Goal: Task Accomplishment & Management: Manage account settings

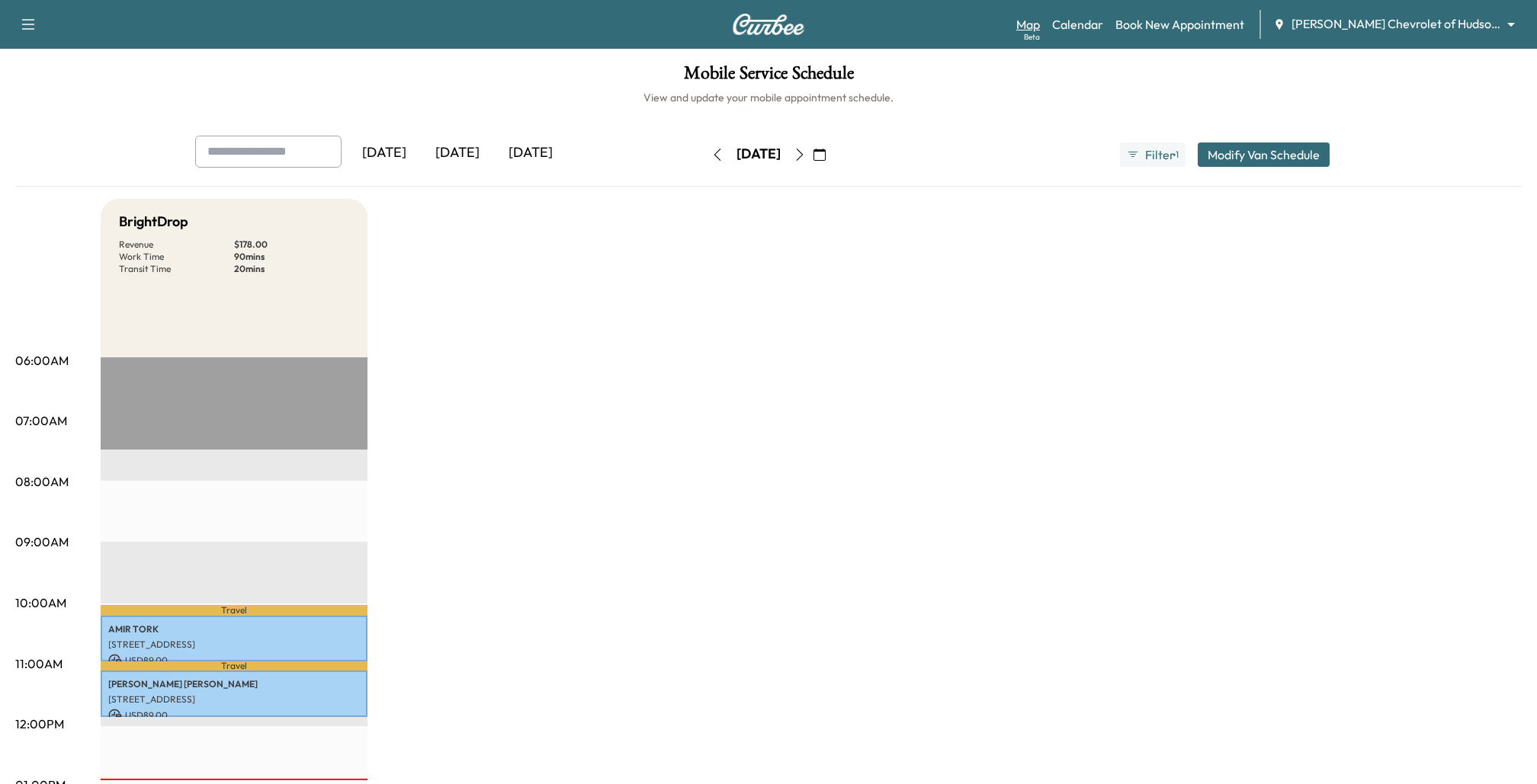
click at [1035, 30] on link "Map Beta" at bounding box center [1028, 24] width 24 height 18
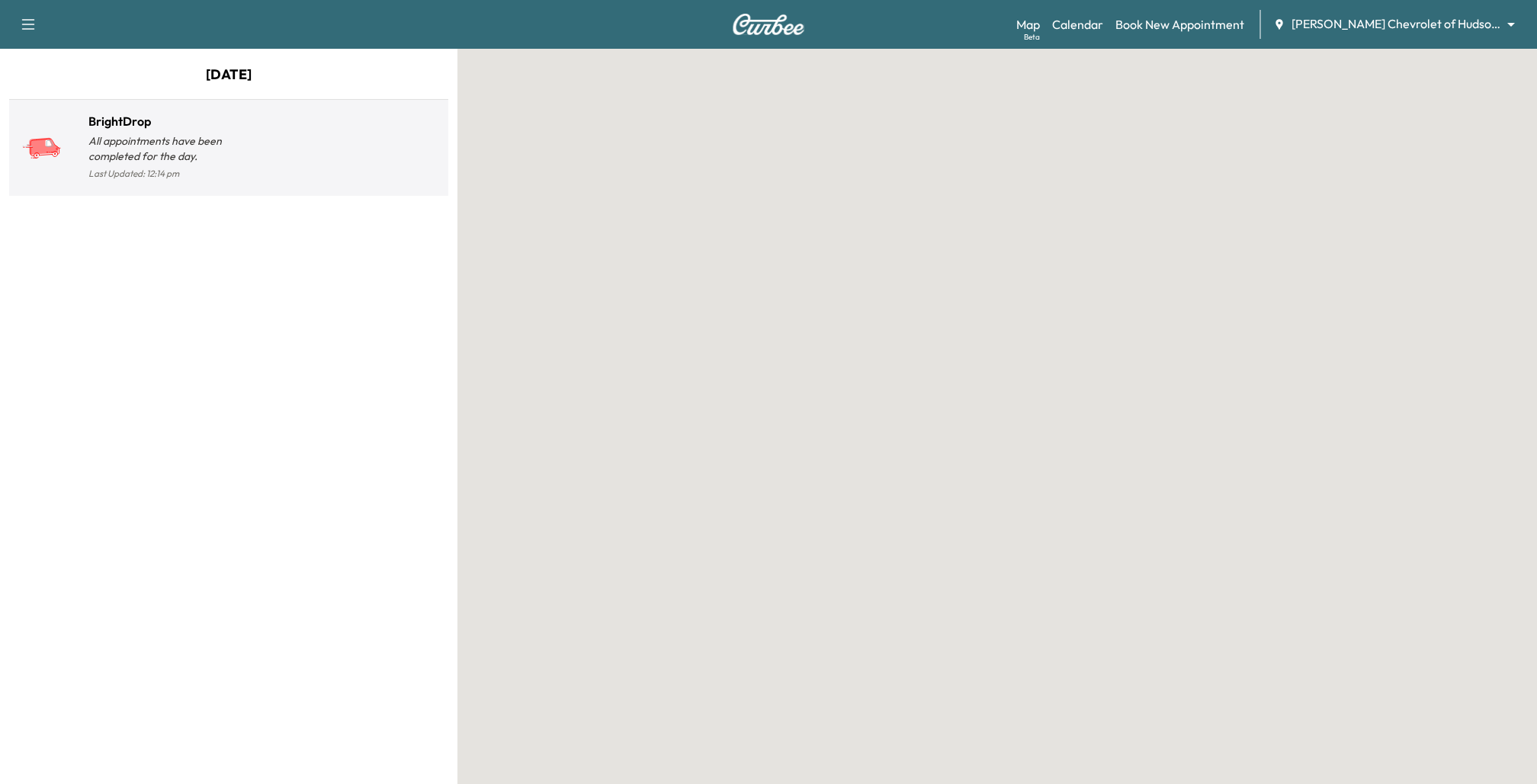
click at [292, 162] on div at bounding box center [336, 154] width 214 height 59
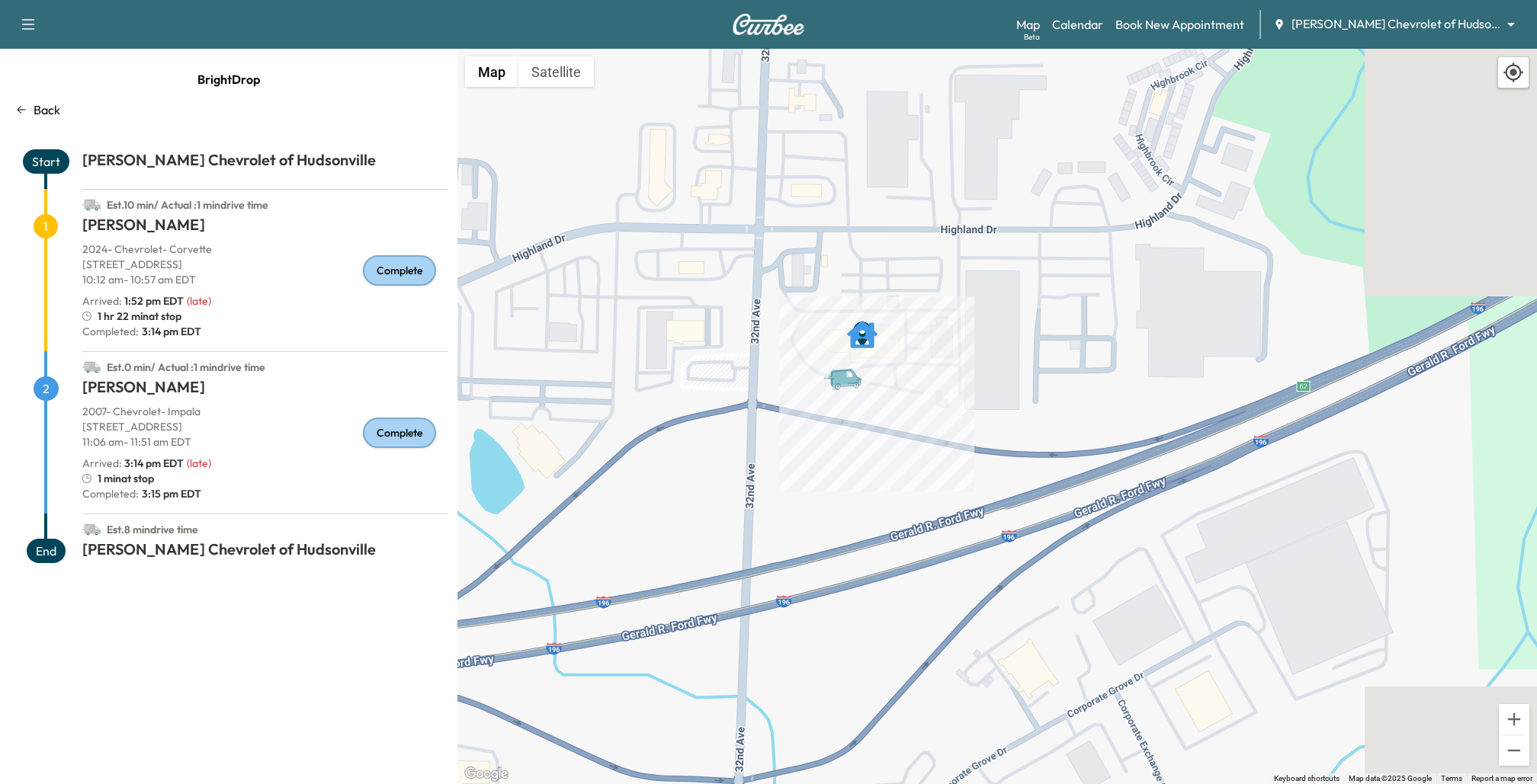
drag, startPoint x: 1032, startPoint y: 383, endPoint x: 672, endPoint y: 497, distance: 377.6
click at [672, 497] on div "To activate drag with keyboard, press Alt + Enter. Once in keyboard drag state,…" at bounding box center [997, 416] width 1079 height 735
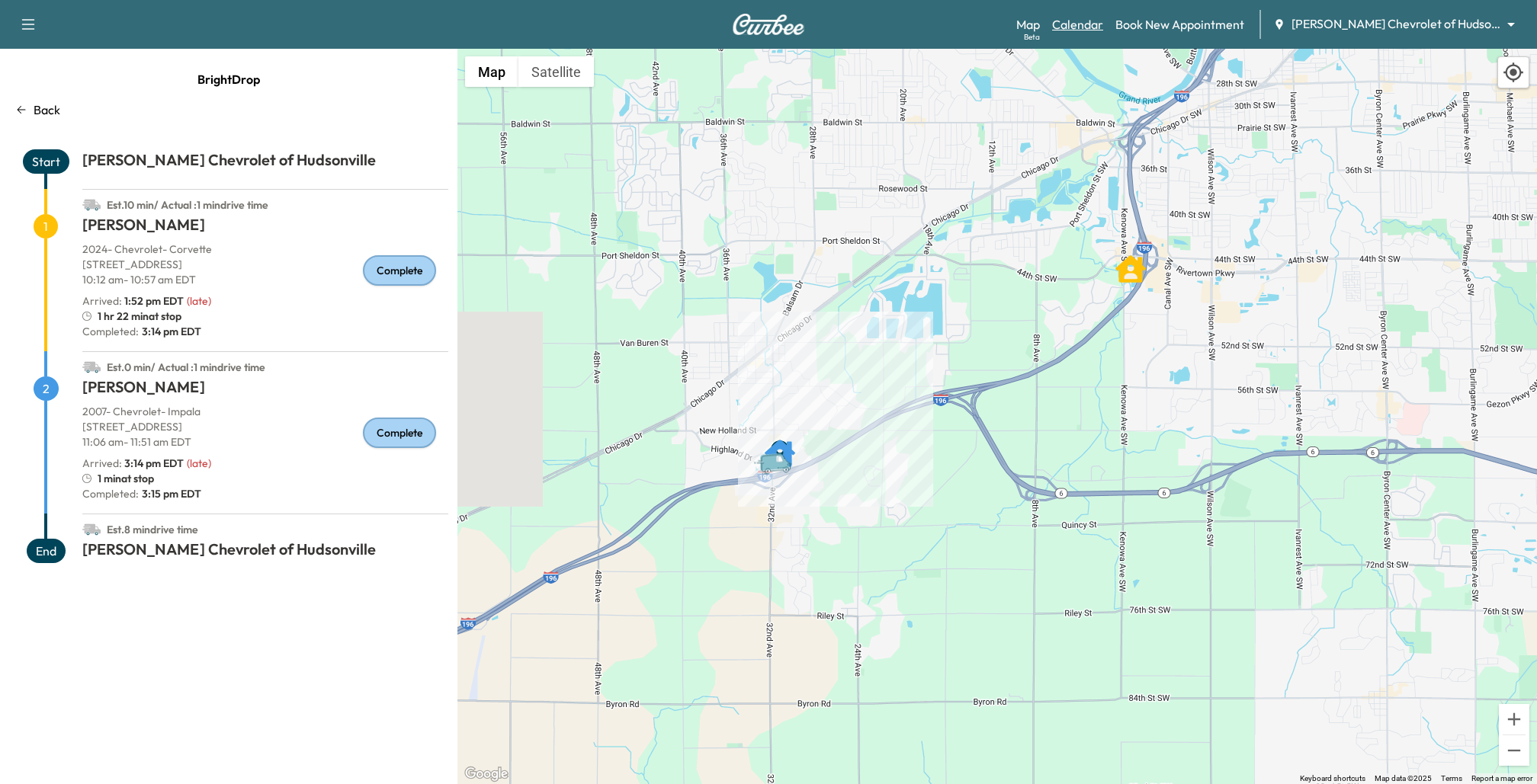
click at [1082, 22] on link "Calendar" at bounding box center [1078, 24] width 51 height 18
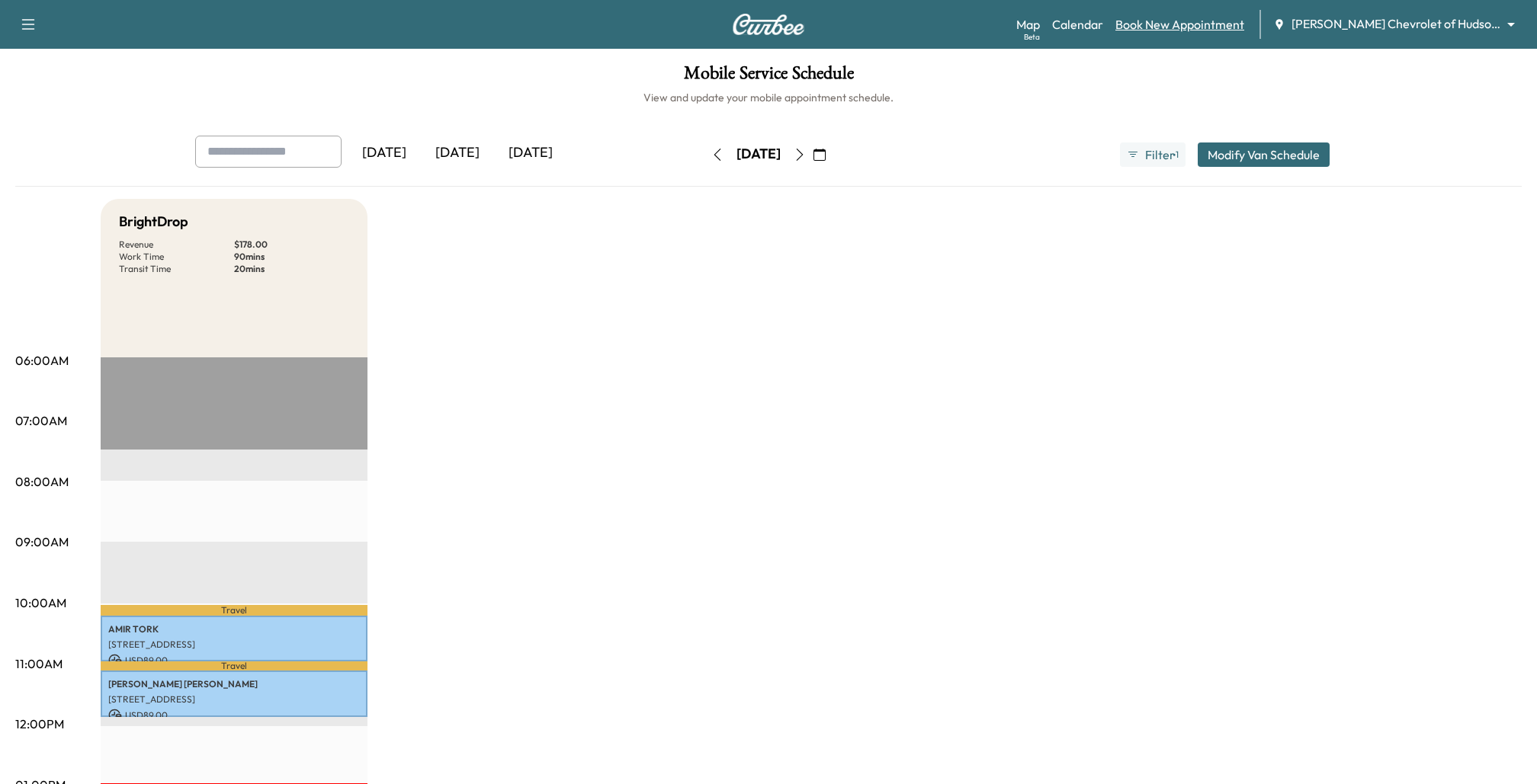
click at [1194, 26] on link "Book New Appointment" at bounding box center [1180, 24] width 129 height 18
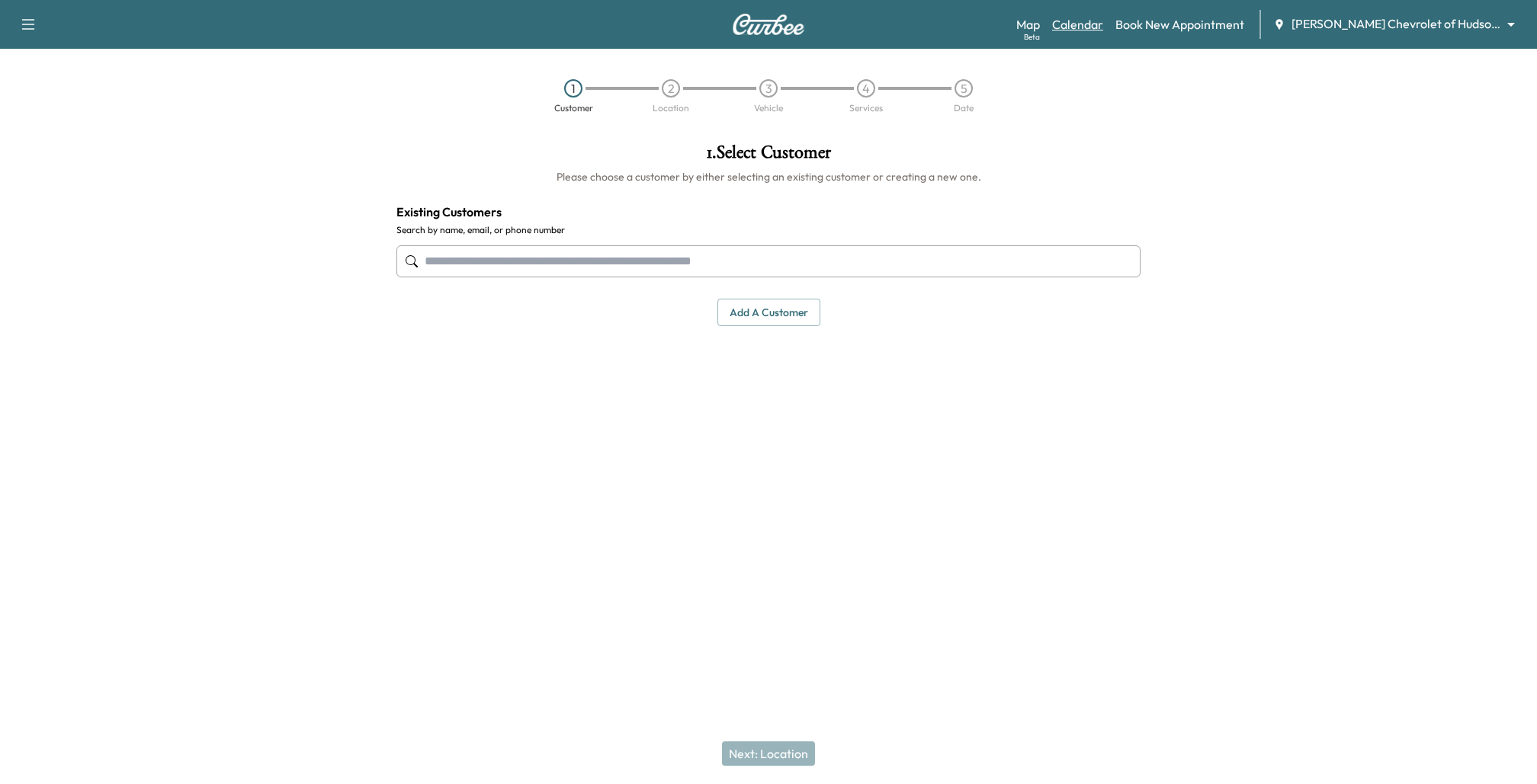
click at [1092, 27] on link "Calendar" at bounding box center [1078, 24] width 51 height 18
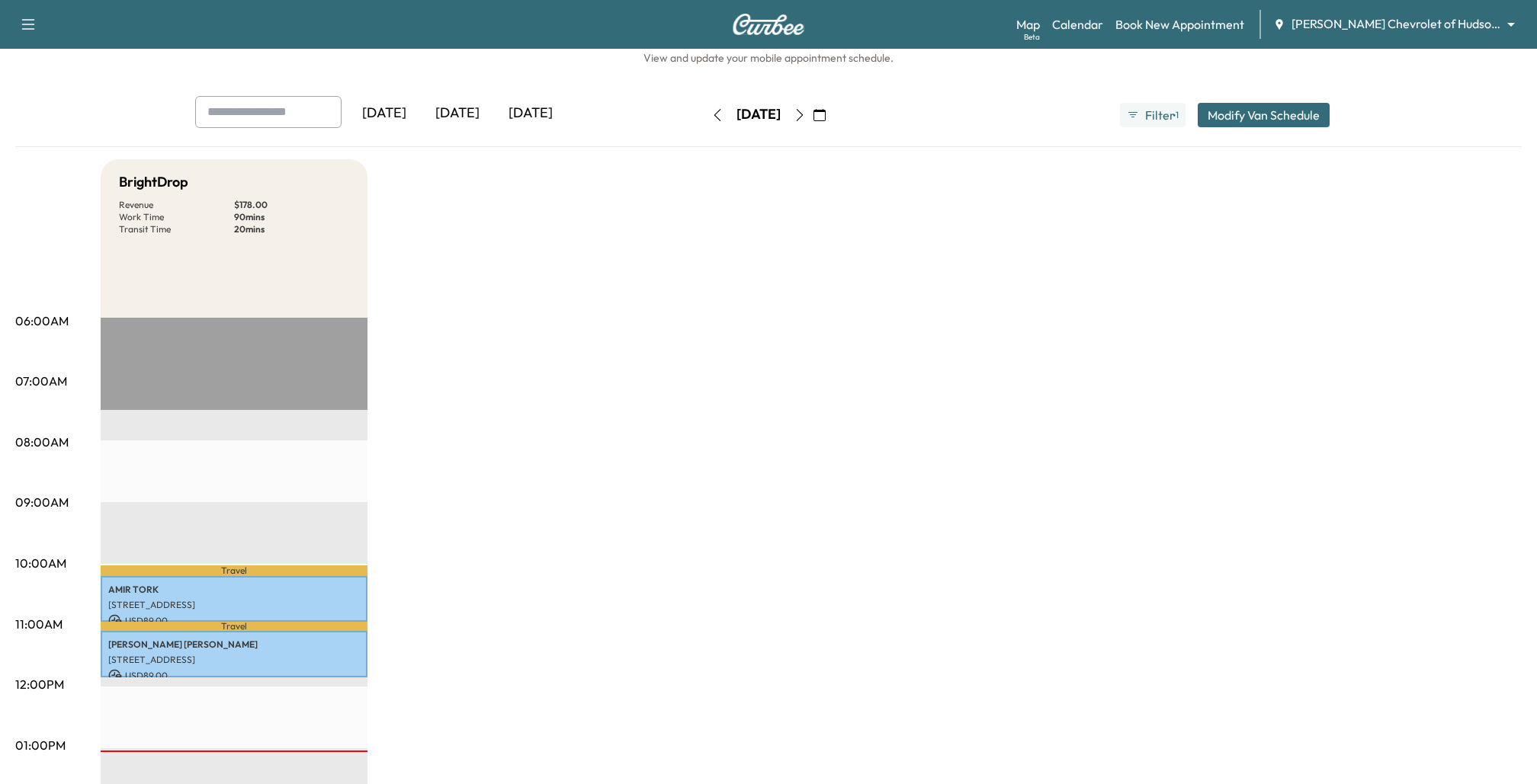
scroll to position [38, 0]
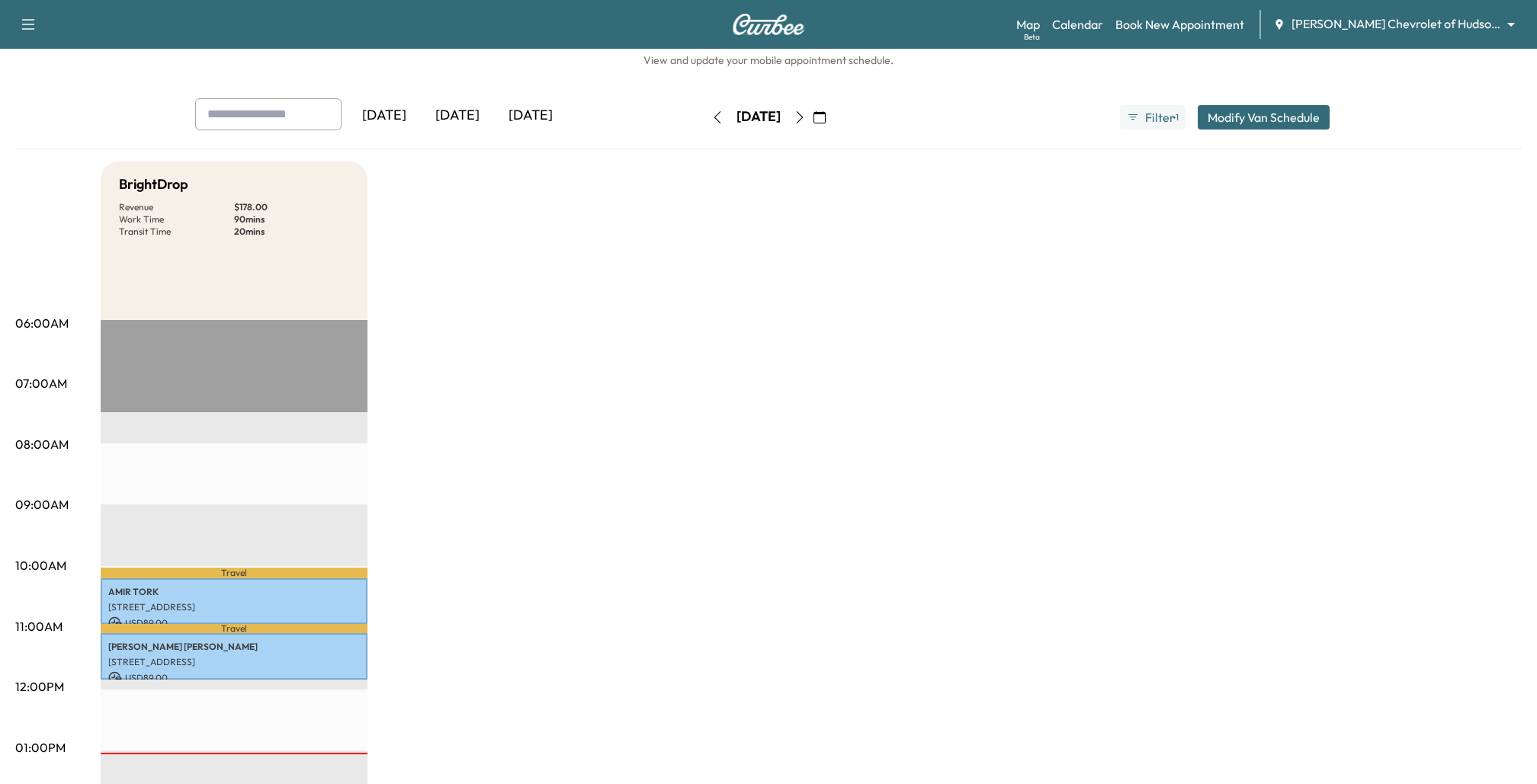
click at [806, 116] on icon "button" at bounding box center [800, 117] width 12 height 12
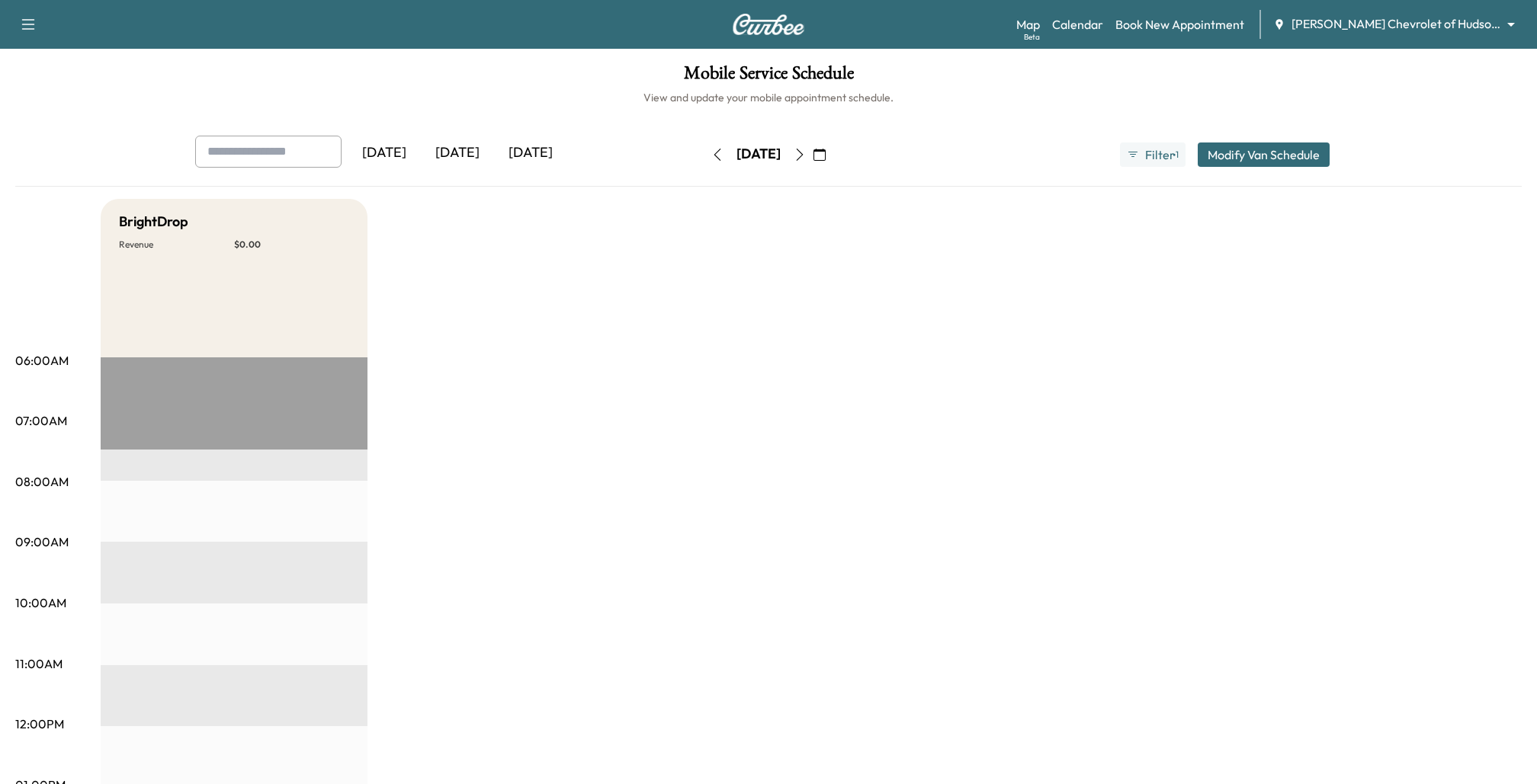
click at [532, 159] on div "[DATE]" at bounding box center [531, 152] width 73 height 35
click at [463, 158] on div "[DATE]" at bounding box center [458, 152] width 73 height 35
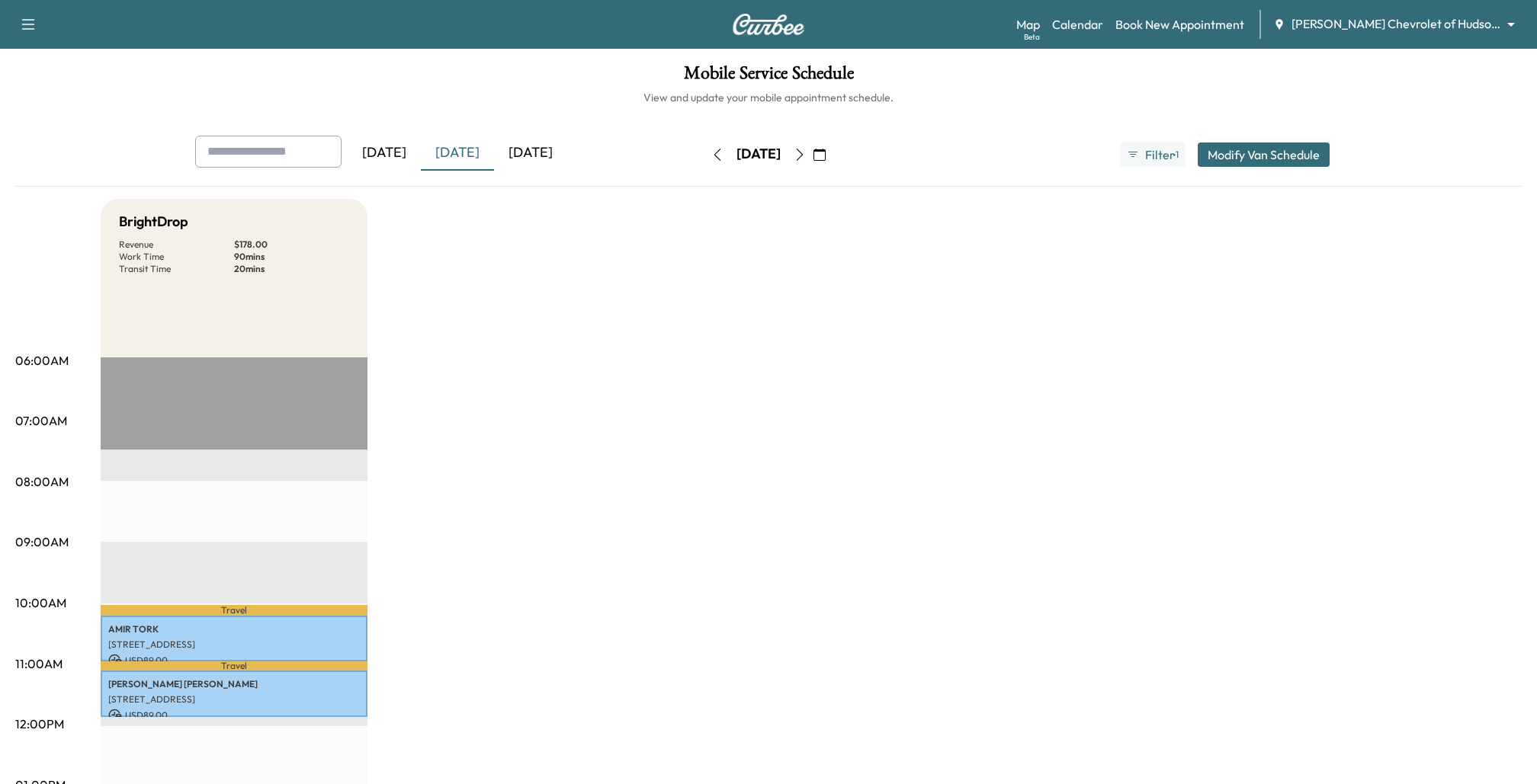
click at [510, 150] on div "[DATE]" at bounding box center [531, 152] width 73 height 35
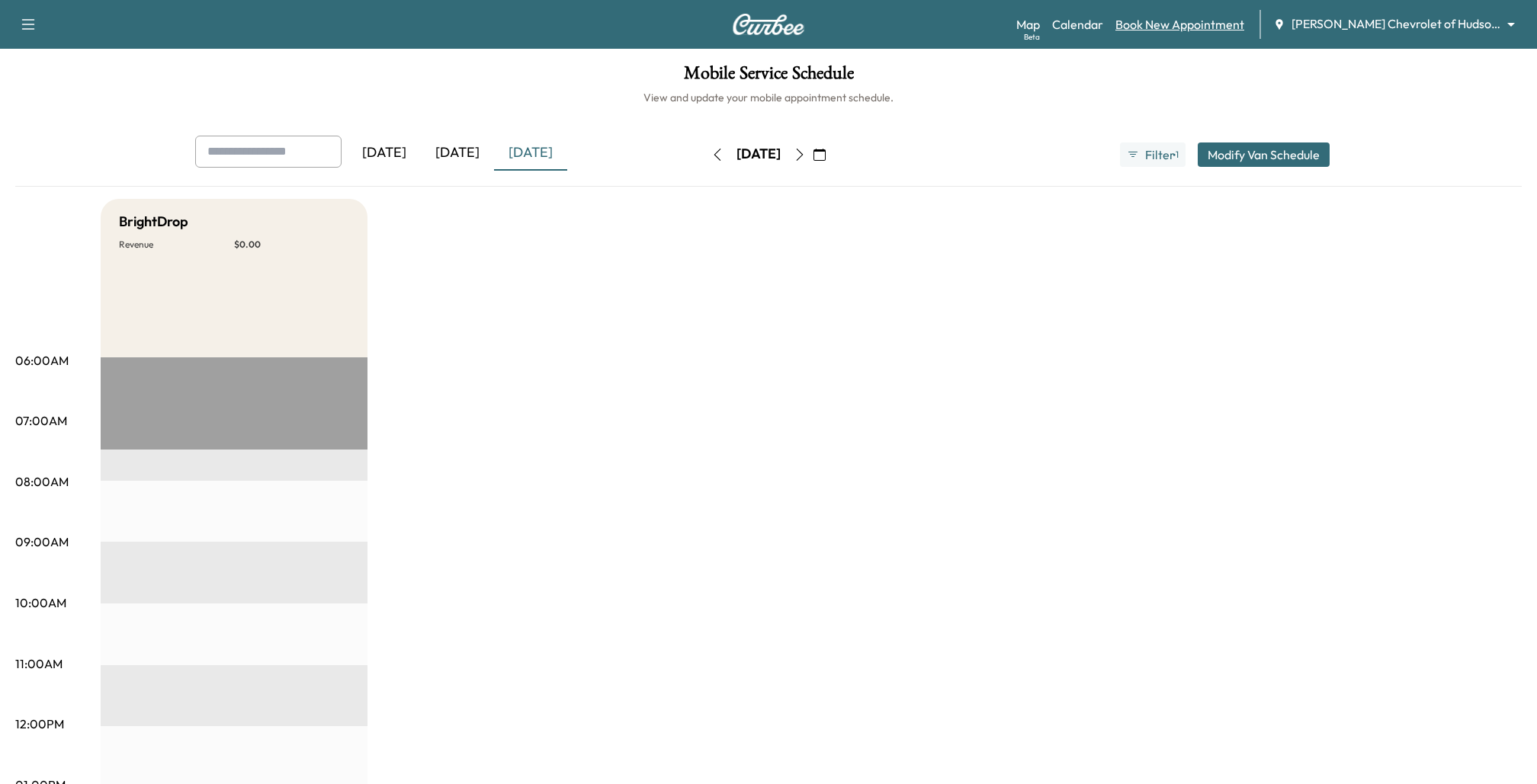
click at [1145, 28] on link "Book New Appointment" at bounding box center [1180, 24] width 129 height 18
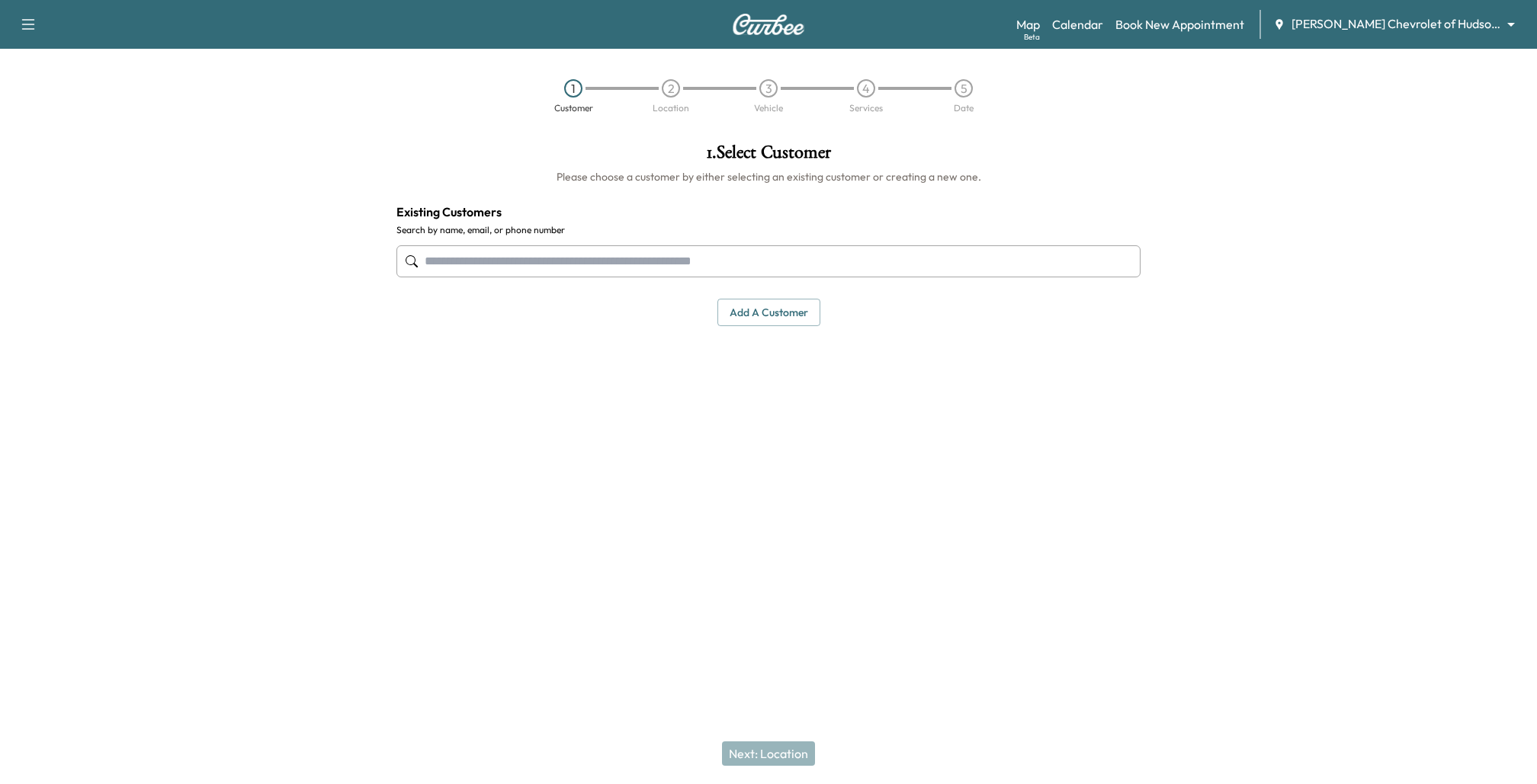
click at [703, 272] on input "text" at bounding box center [768, 261] width 745 height 32
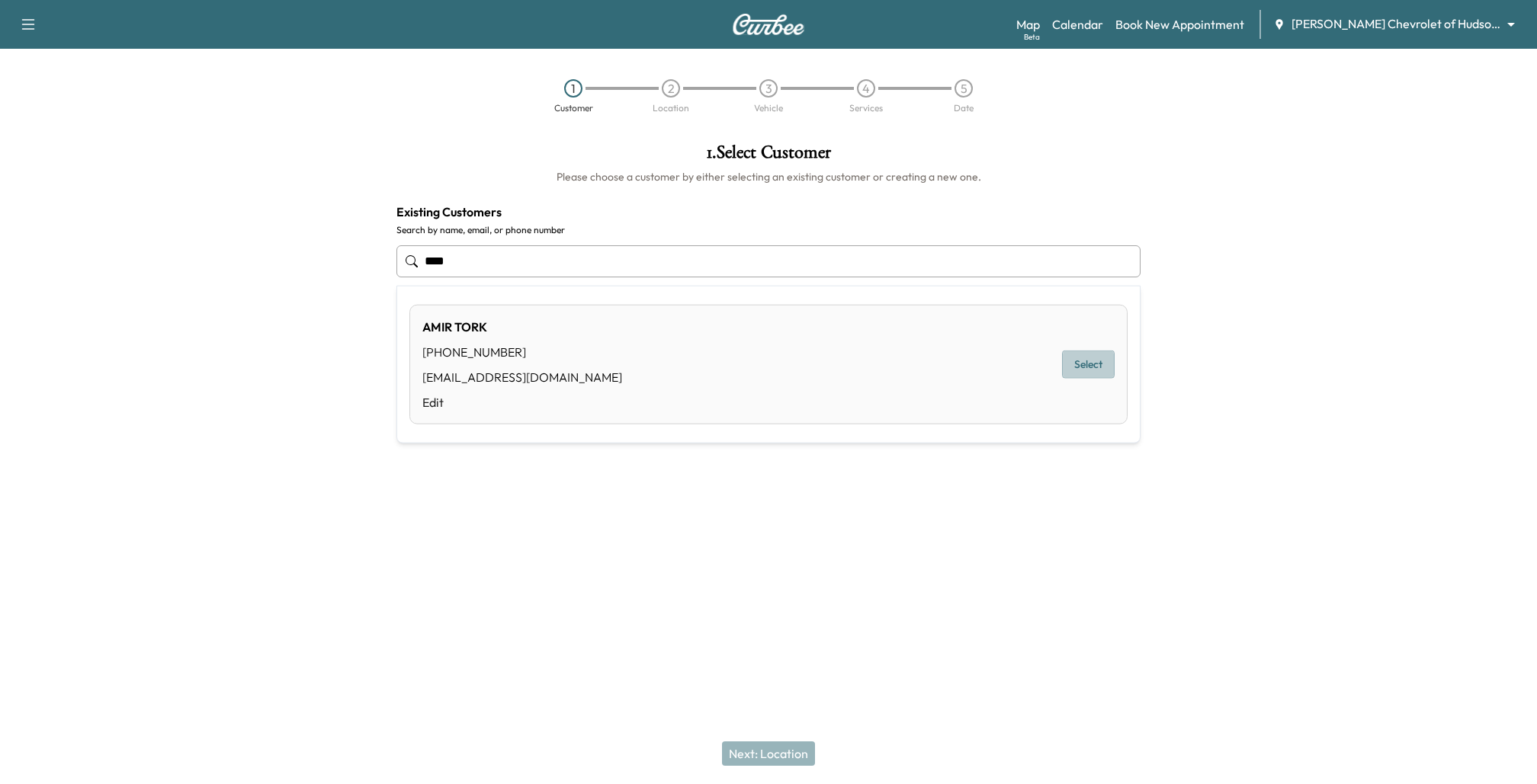
click at [1077, 365] on button "Select" at bounding box center [1088, 364] width 52 height 28
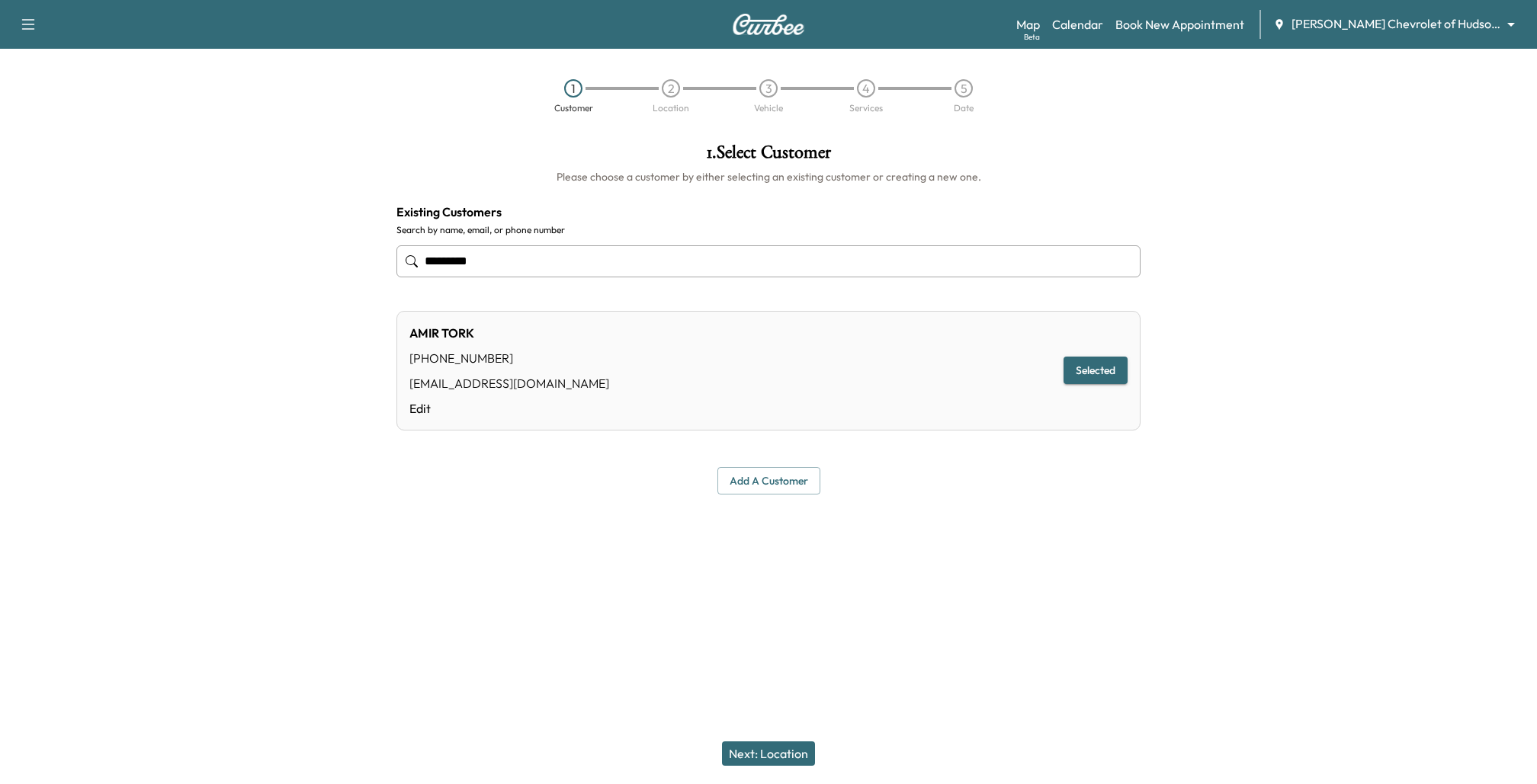
type input "*********"
click at [754, 751] on button "Next: Location" at bounding box center [768, 753] width 93 height 25
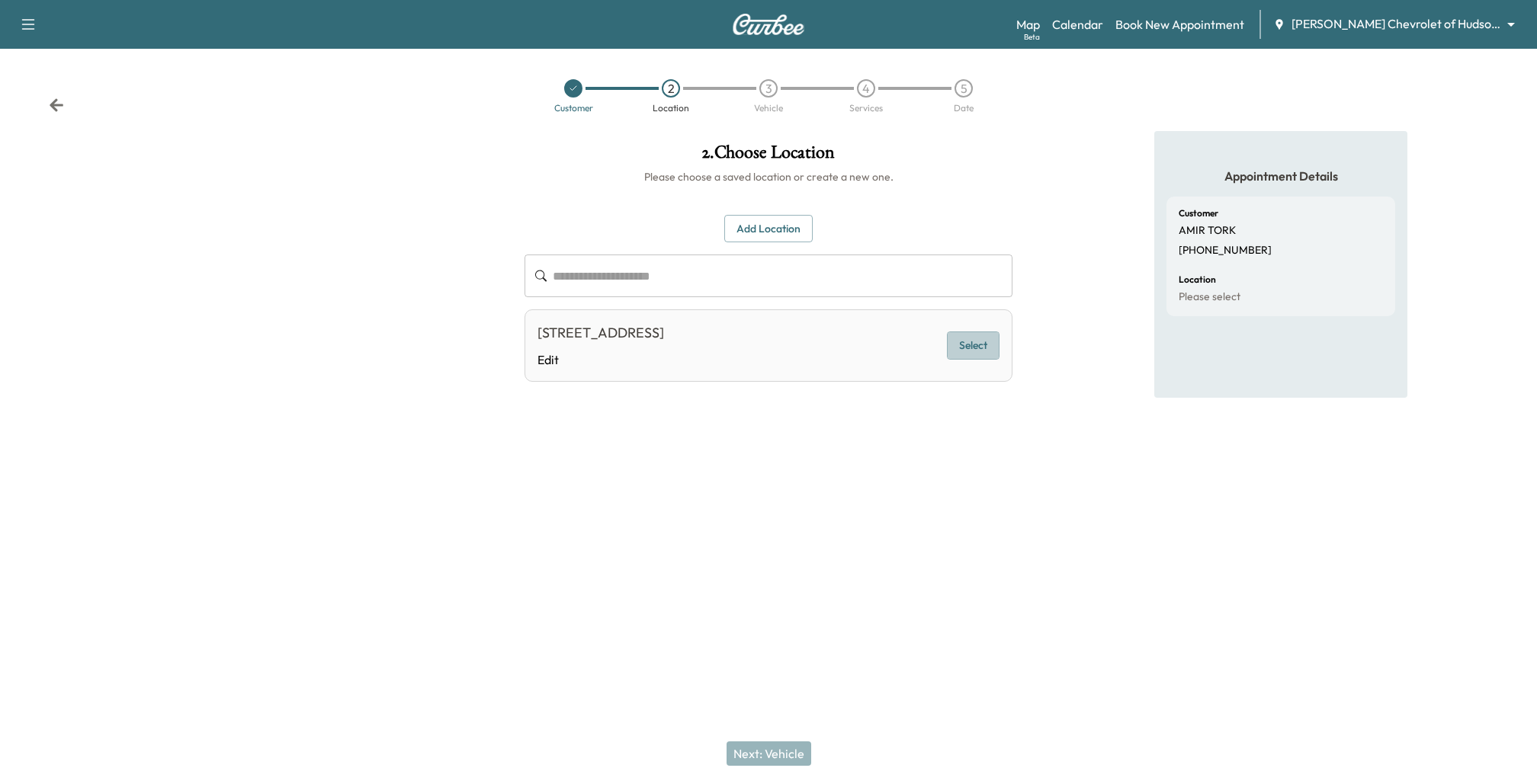
click at [985, 346] on button "Select" at bounding box center [973, 345] width 52 height 28
click at [784, 750] on button "Next: Vehicle" at bounding box center [768, 753] width 84 height 25
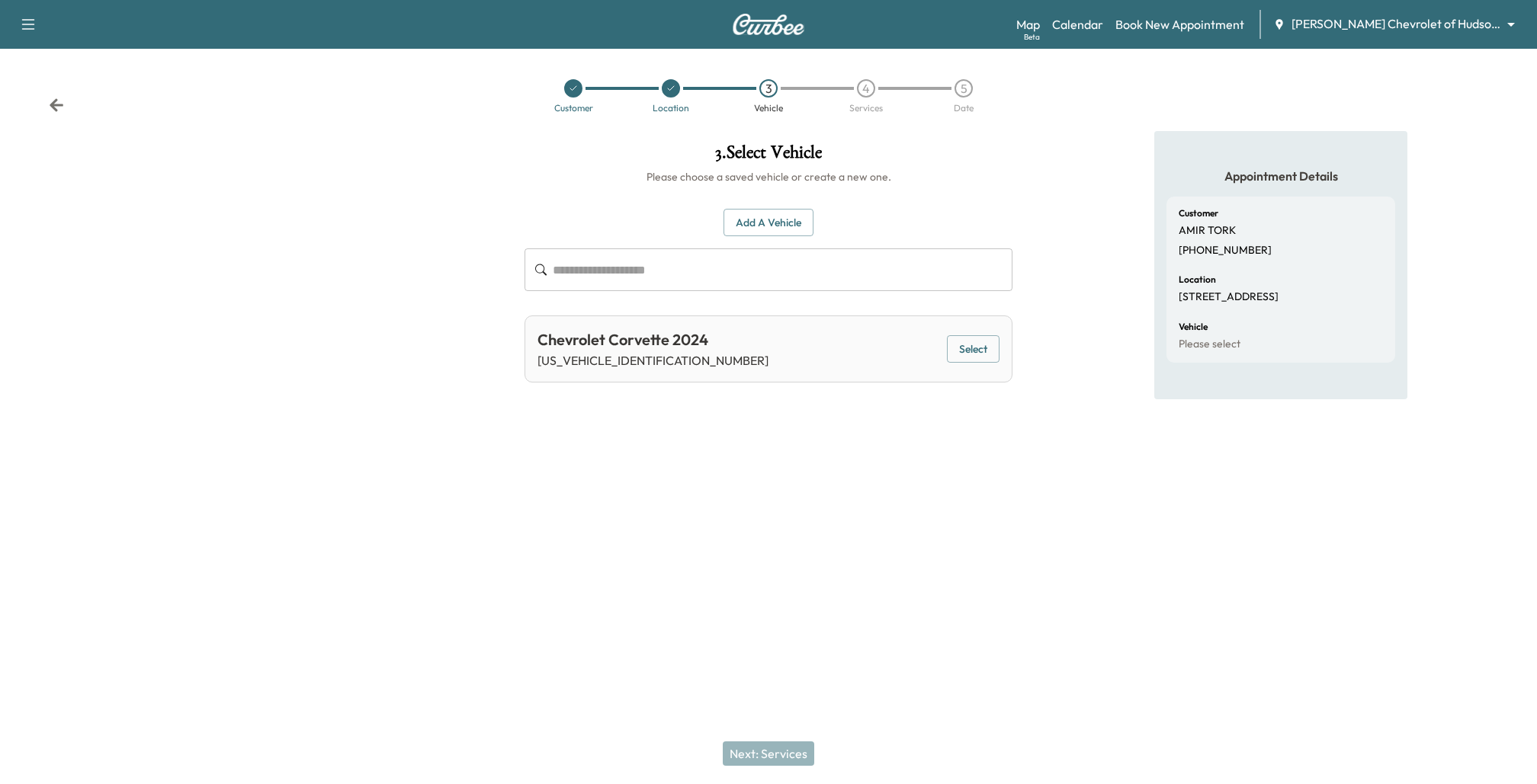
click at [986, 344] on button "Select" at bounding box center [973, 349] width 52 height 28
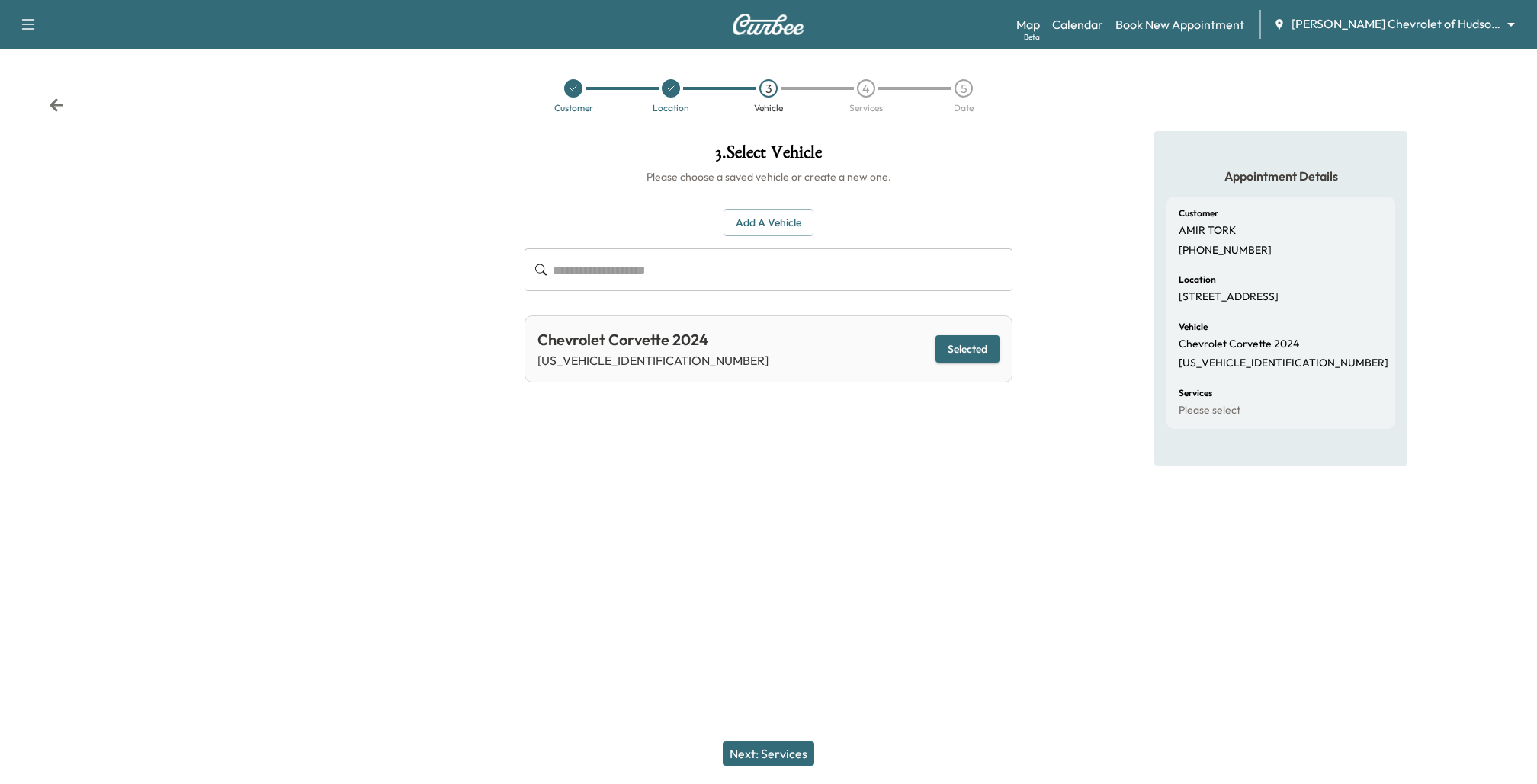
click at [779, 750] on button "Next: Services" at bounding box center [768, 753] width 91 height 25
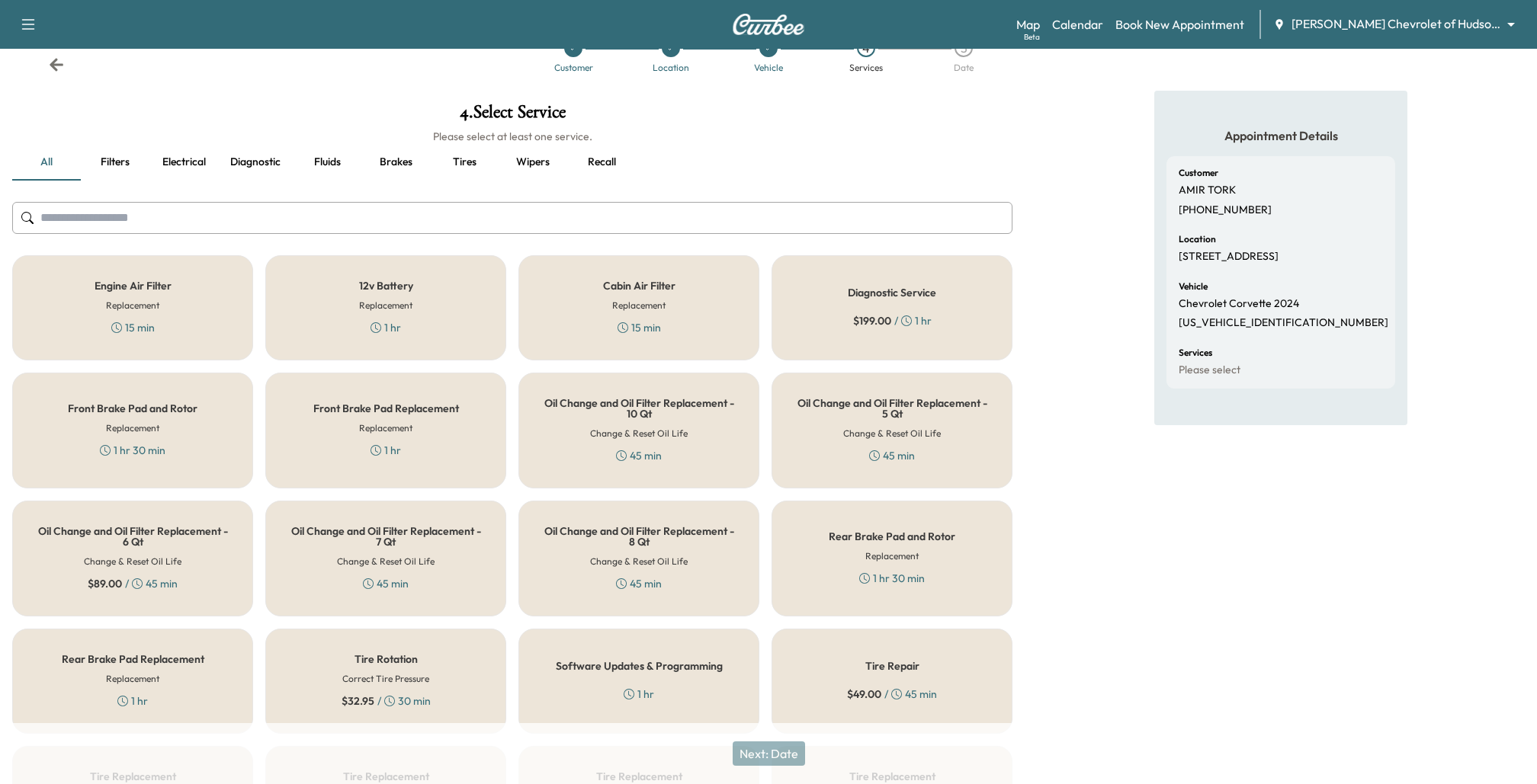
scroll to position [71, 0]
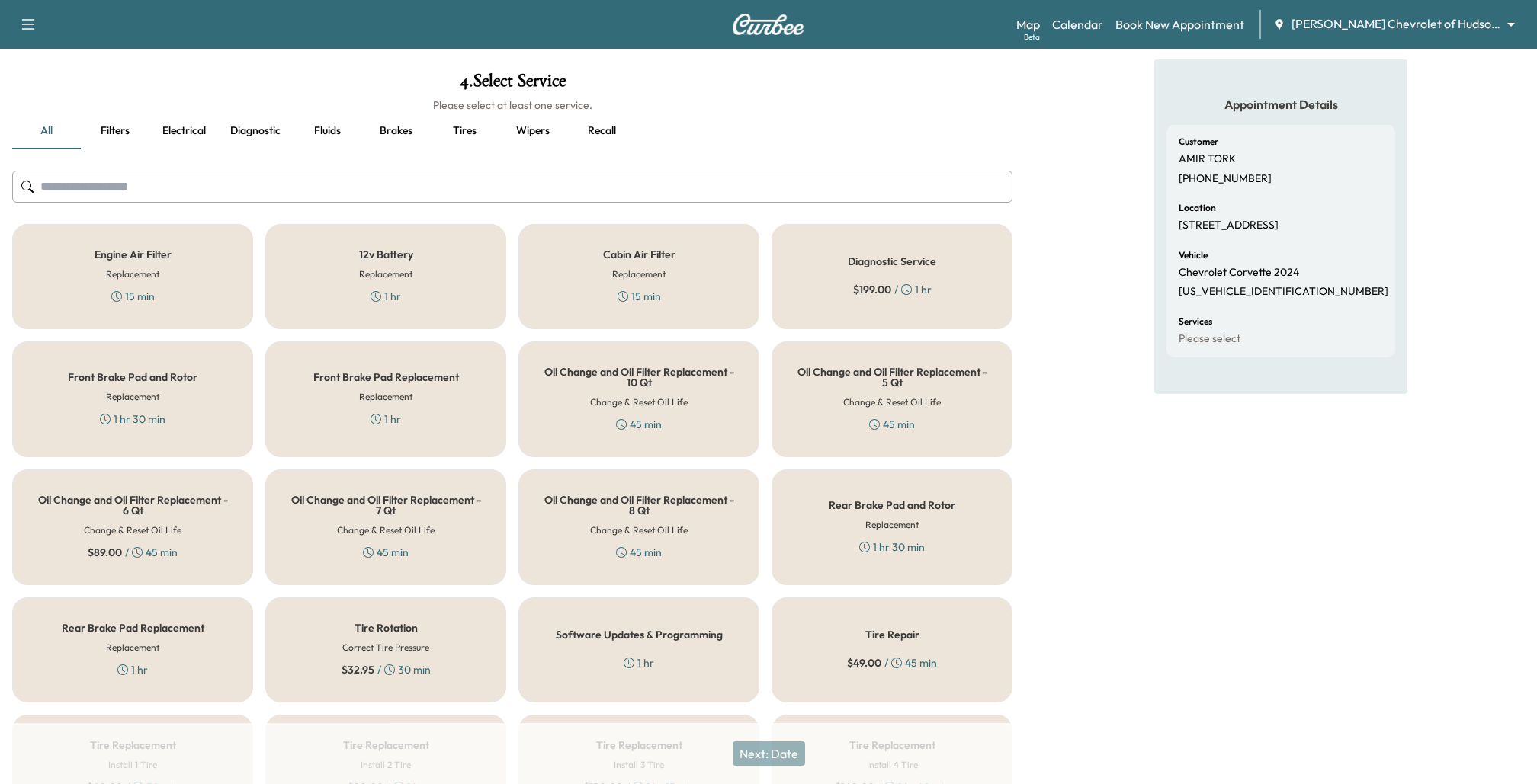
click at [682, 376] on h5 "Oil Change and Oil Filter Replacement - 10 Qt" at bounding box center [639, 377] width 190 height 22
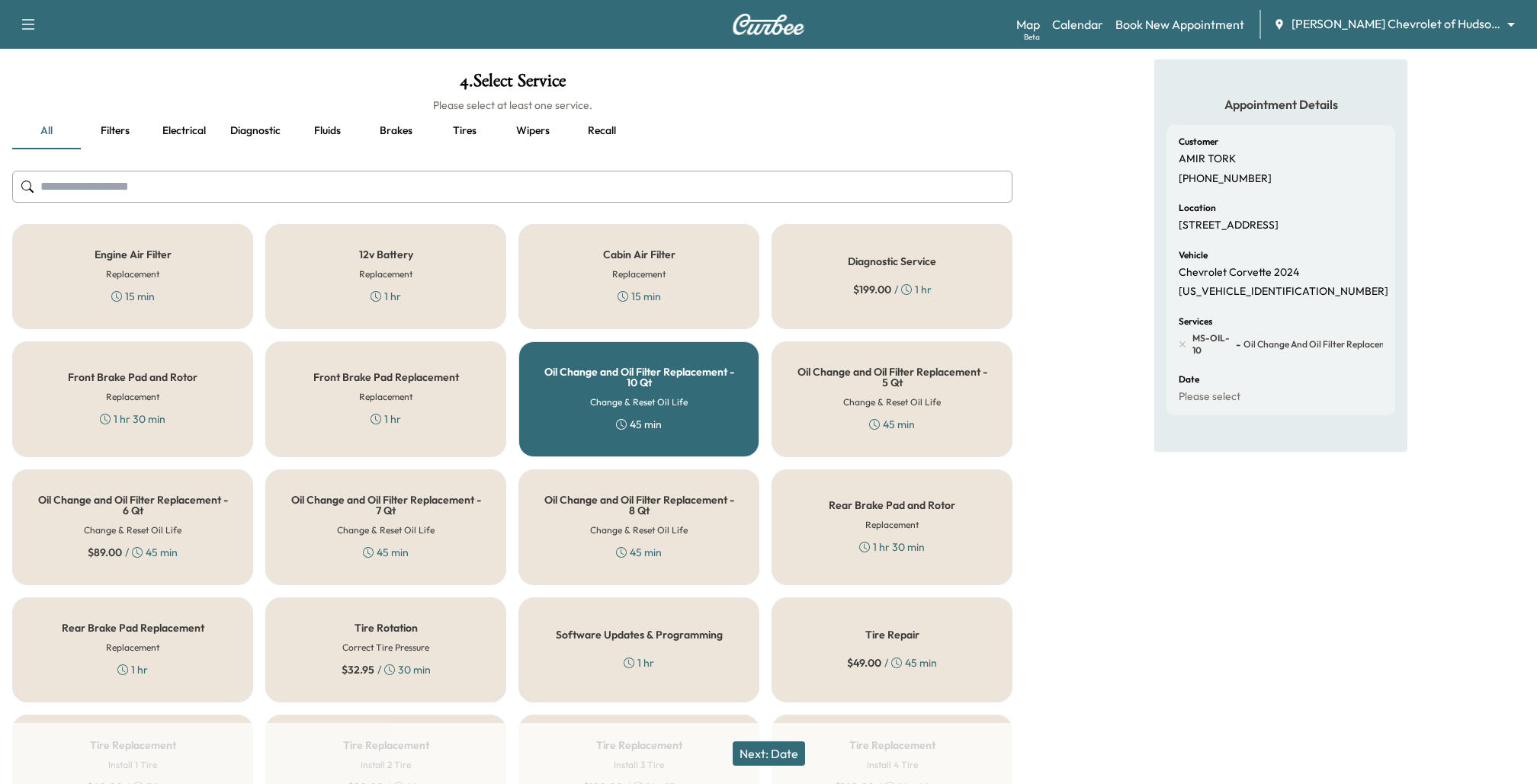
click at [768, 759] on button "Next: Date" at bounding box center [768, 753] width 72 height 25
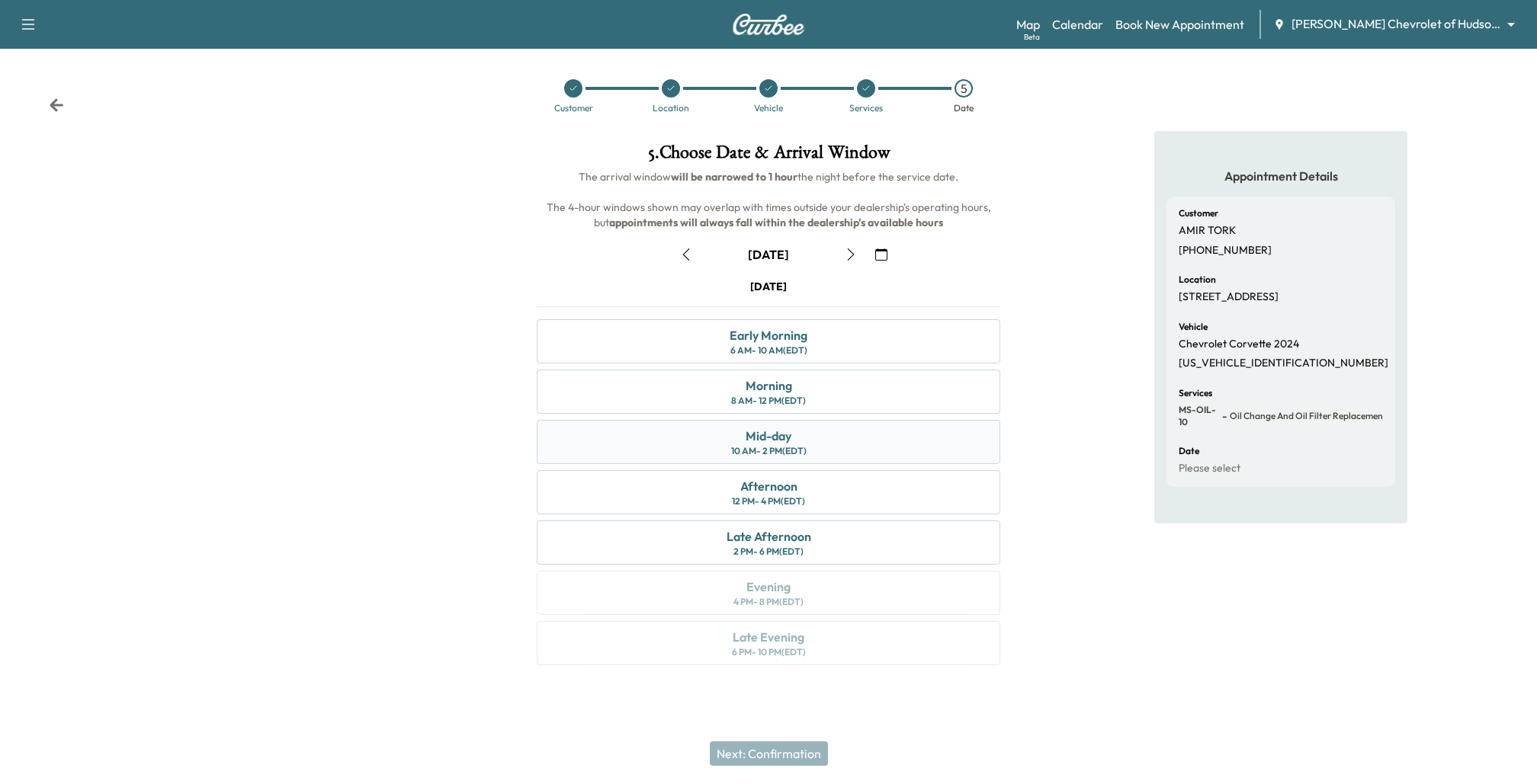
click at [643, 439] on div "Mid-day 10 AM - 2 PM (EDT)" at bounding box center [768, 441] width 463 height 45
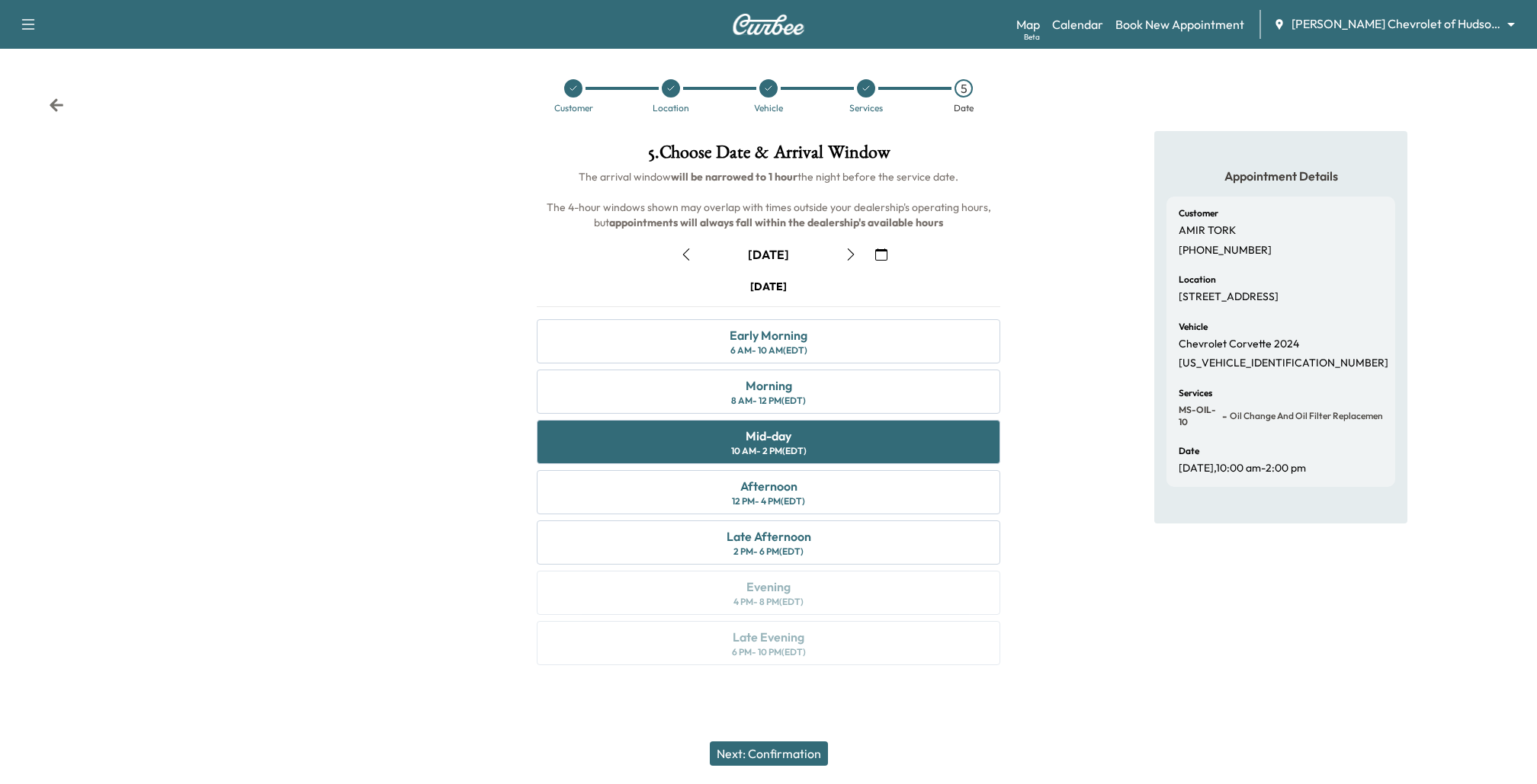
click at [745, 762] on button "Next: Confirmation" at bounding box center [768, 753] width 118 height 25
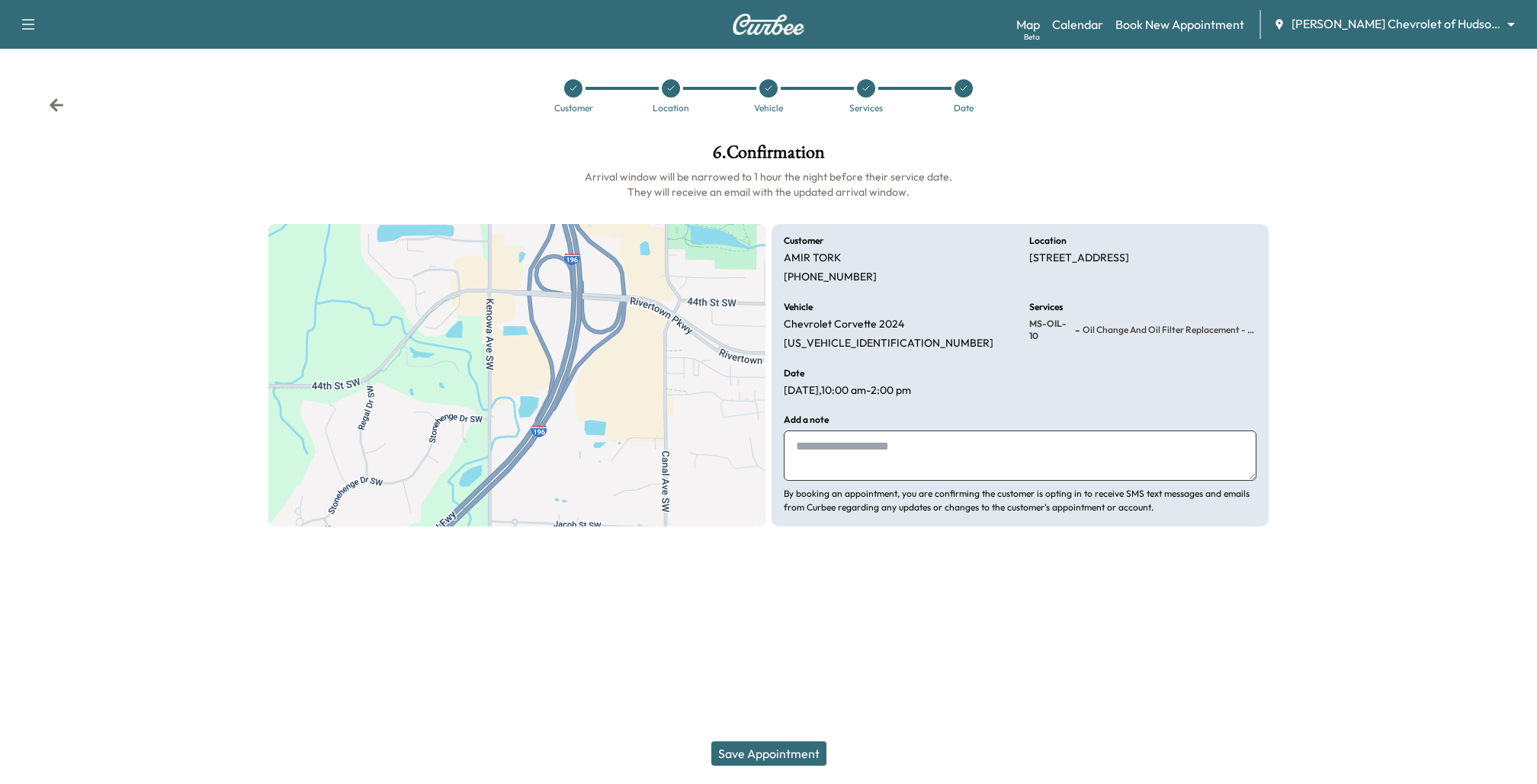
click at [749, 757] on button "Save Appointment" at bounding box center [768, 753] width 115 height 25
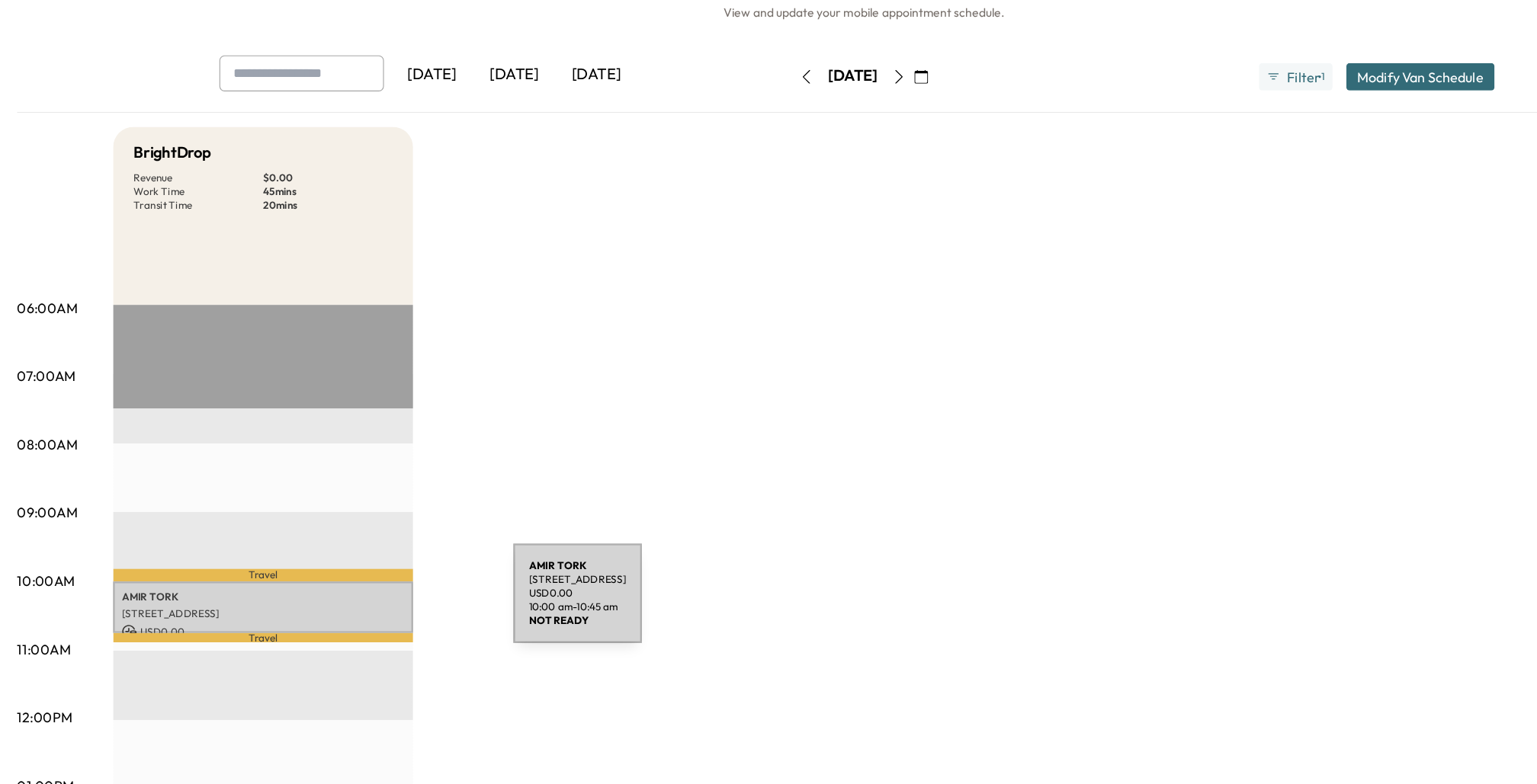
click at [343, 624] on div "[PERSON_NAME] [STREET_ADDRESS] USD 0.00 10:00 am - 10:45 am" at bounding box center [234, 627] width 266 height 47
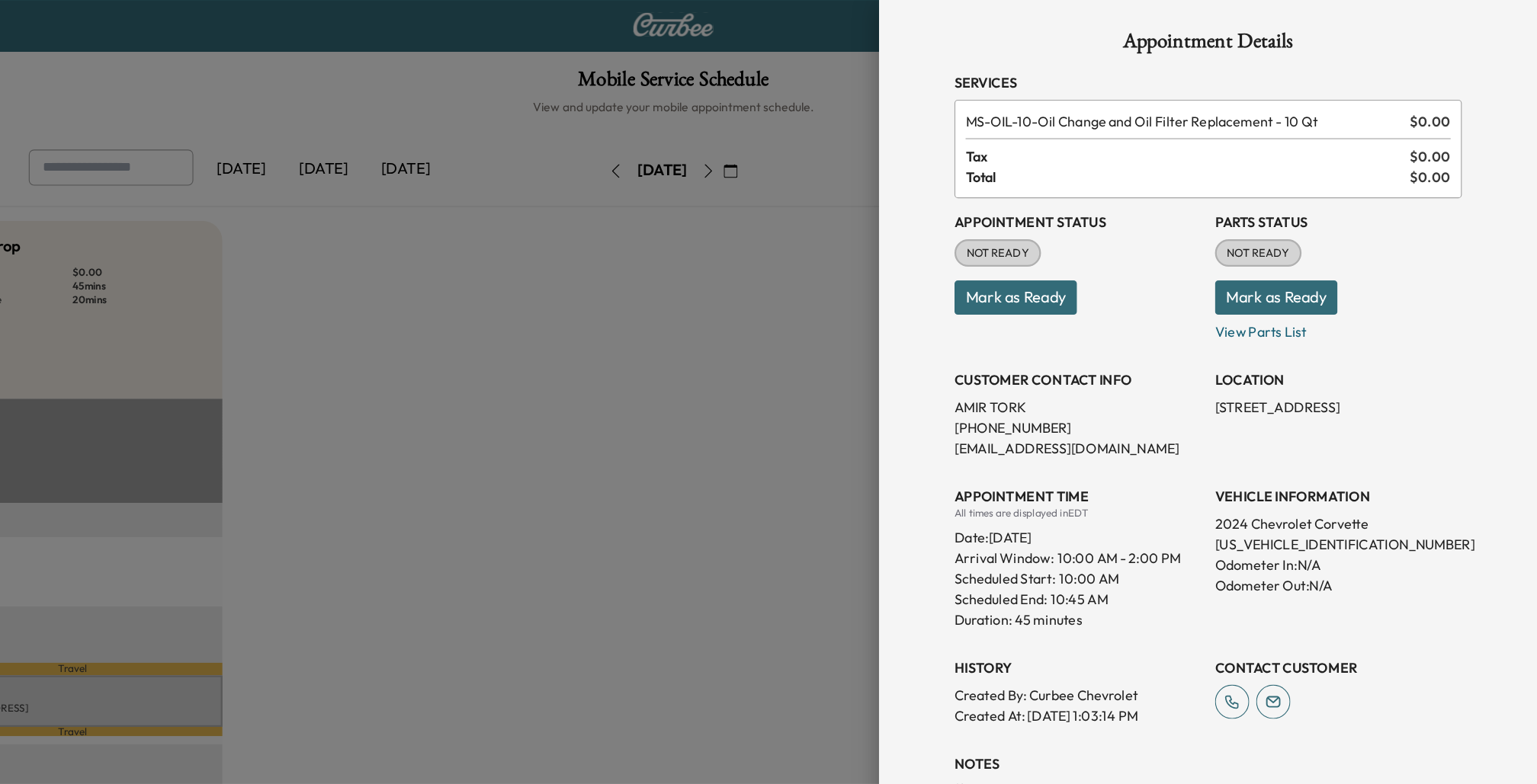
click at [1062, 264] on button "Mark as Ready" at bounding box center [1074, 267] width 109 height 31
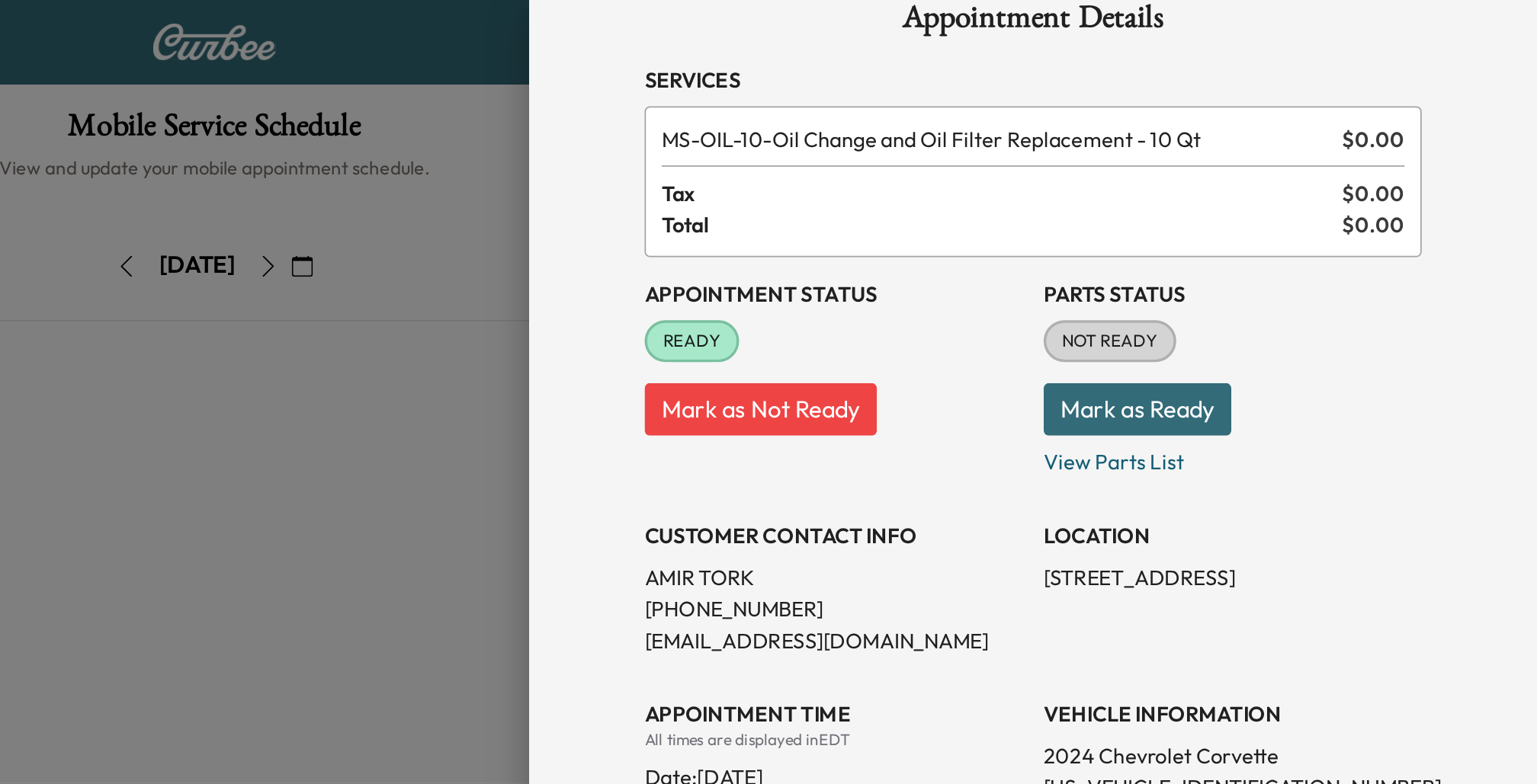
scroll to position [33, 0]
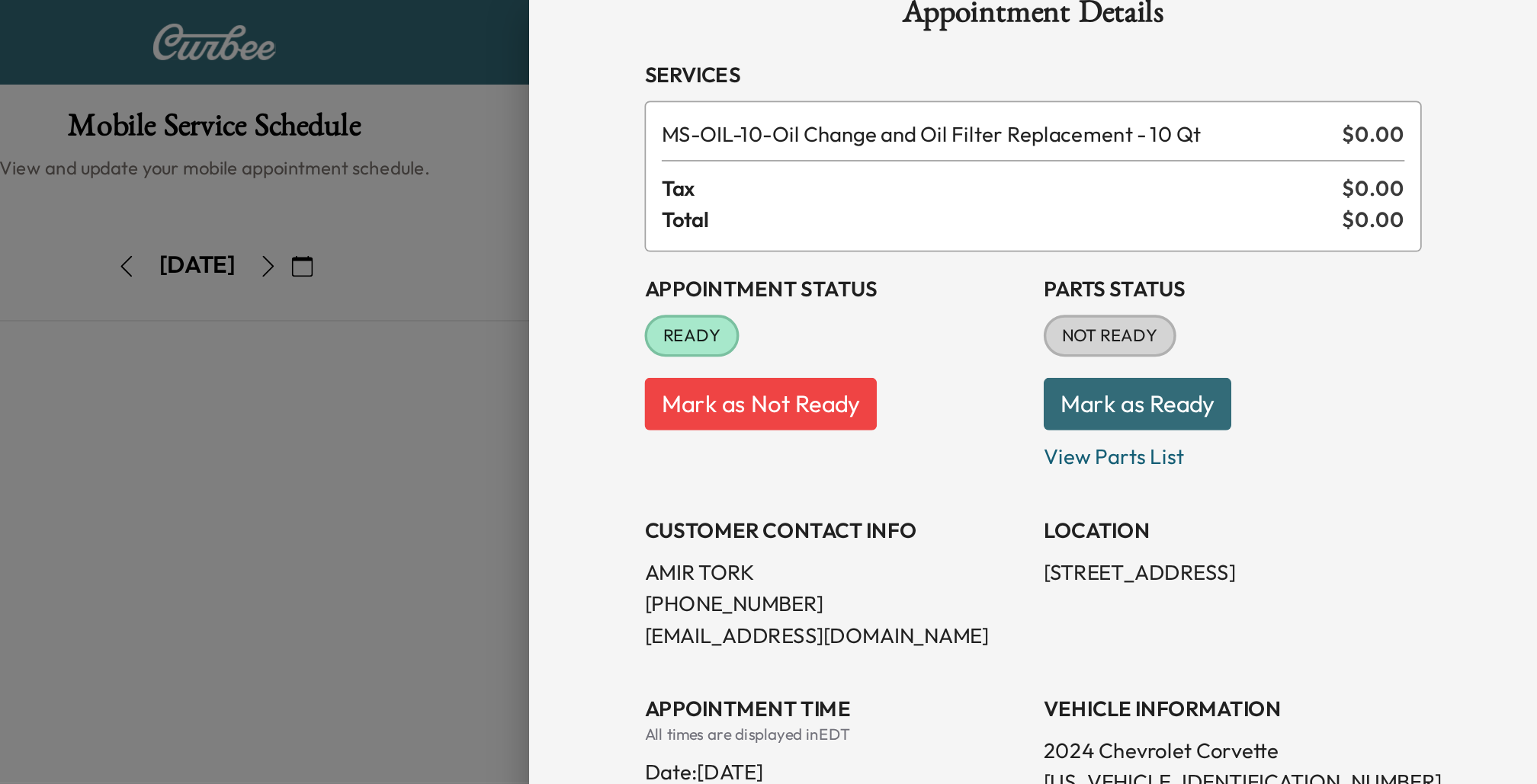
click at [1076, 231] on button "Mark as Not Ready" at bounding box center [1086, 235] width 135 height 31
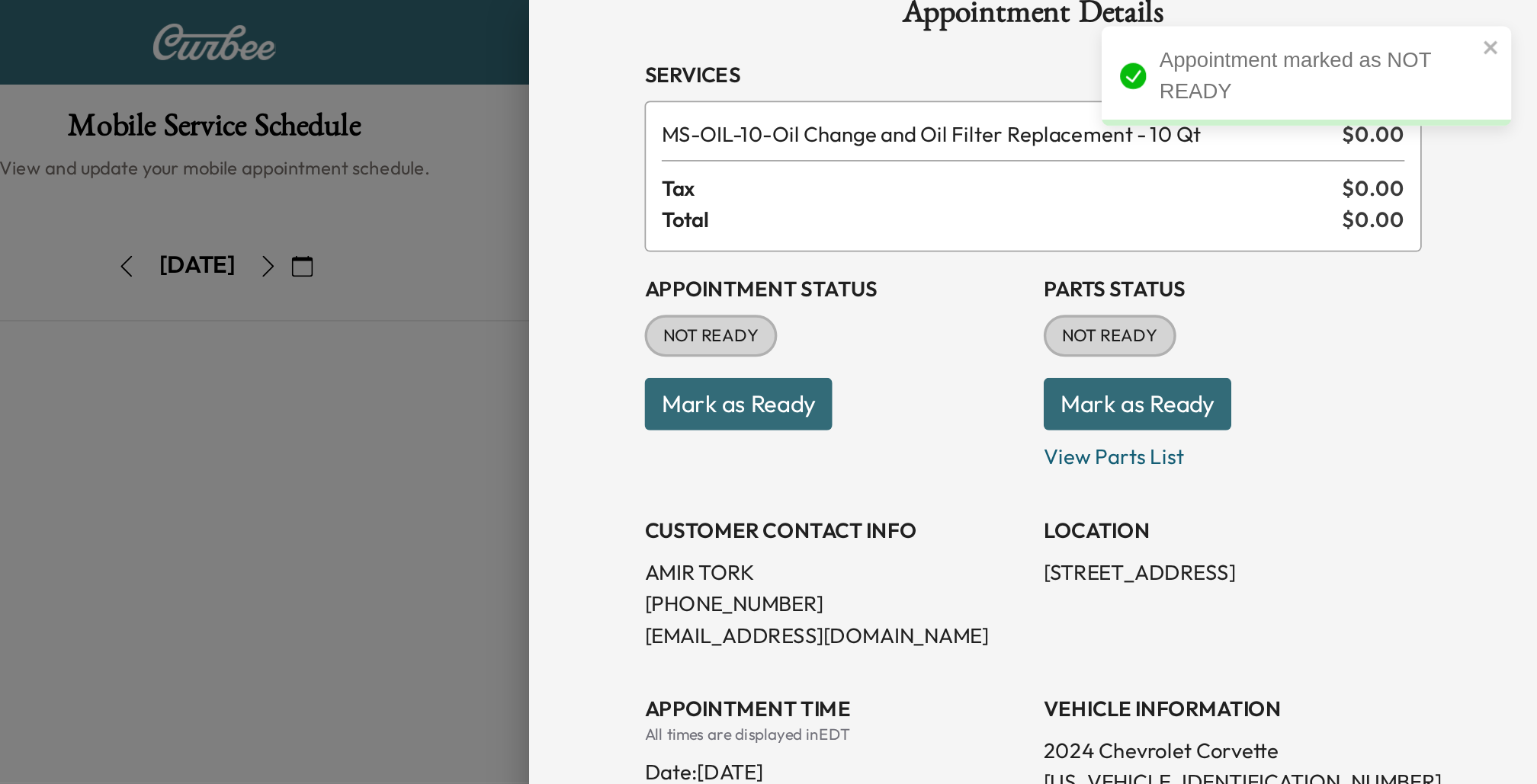
click at [1282, 234] on button "Mark as Ready" at bounding box center [1305, 235] width 109 height 31
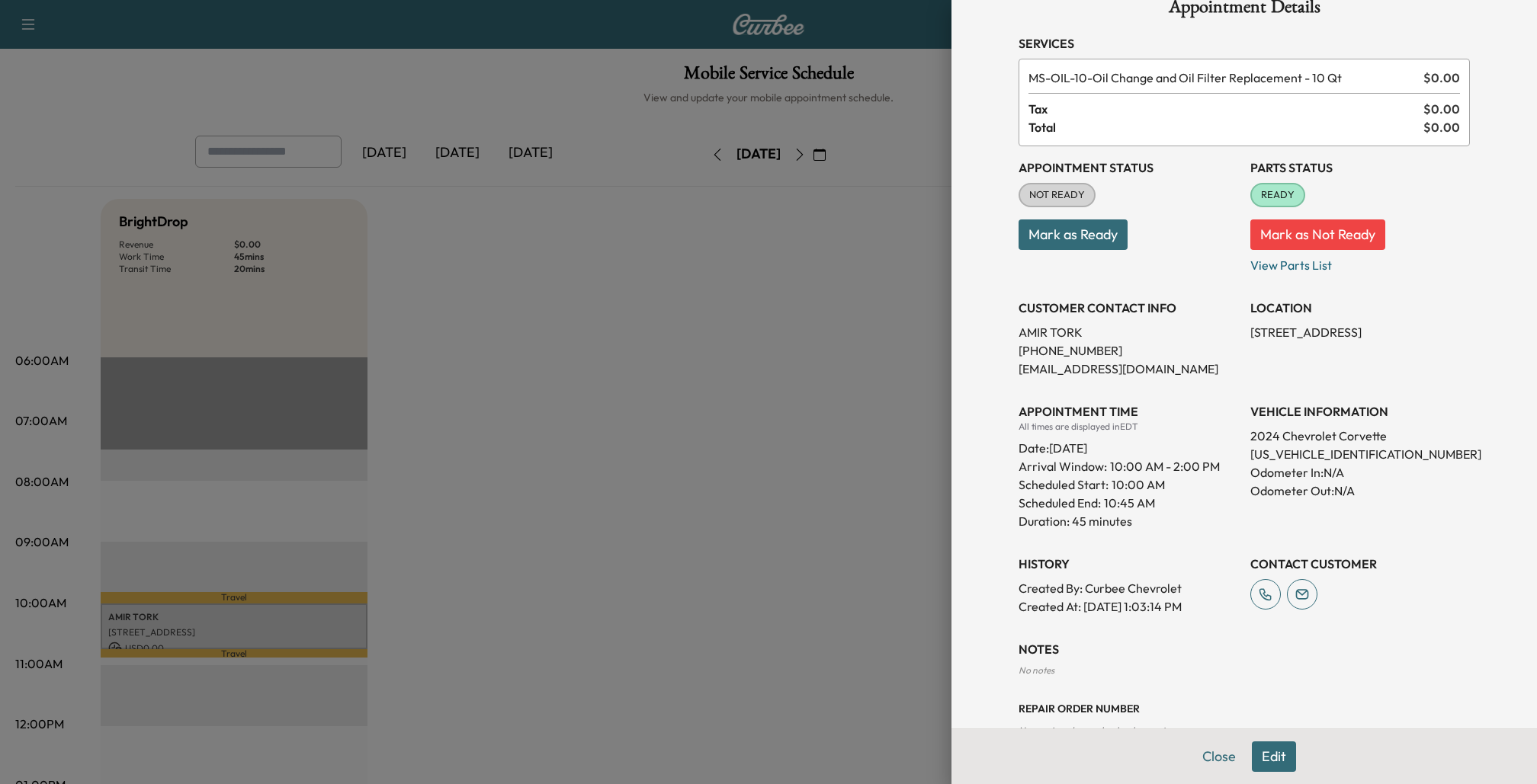
click at [1097, 239] on button "Mark as Ready" at bounding box center [1074, 235] width 109 height 31
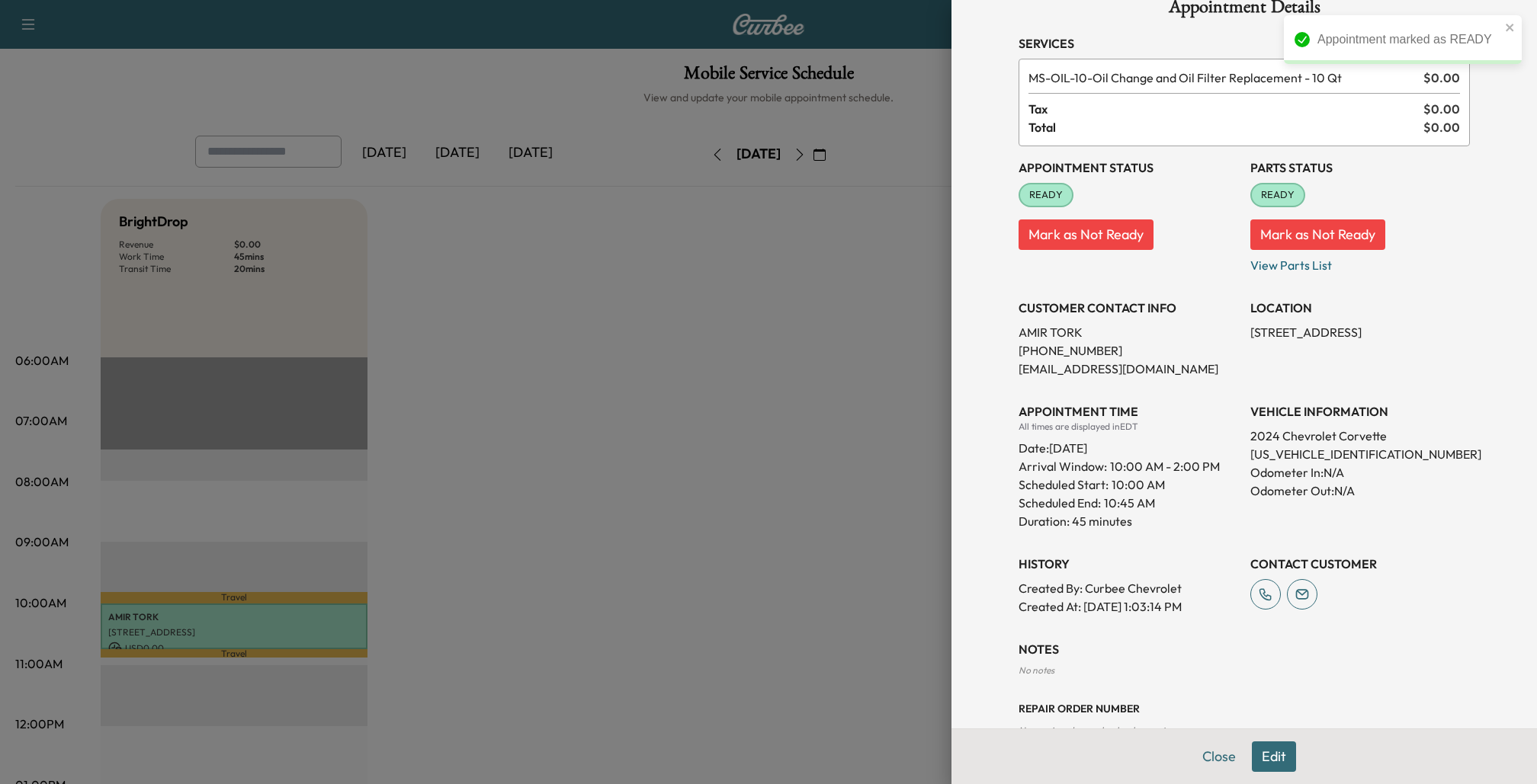
click at [604, 560] on div at bounding box center [768, 392] width 1537 height 784
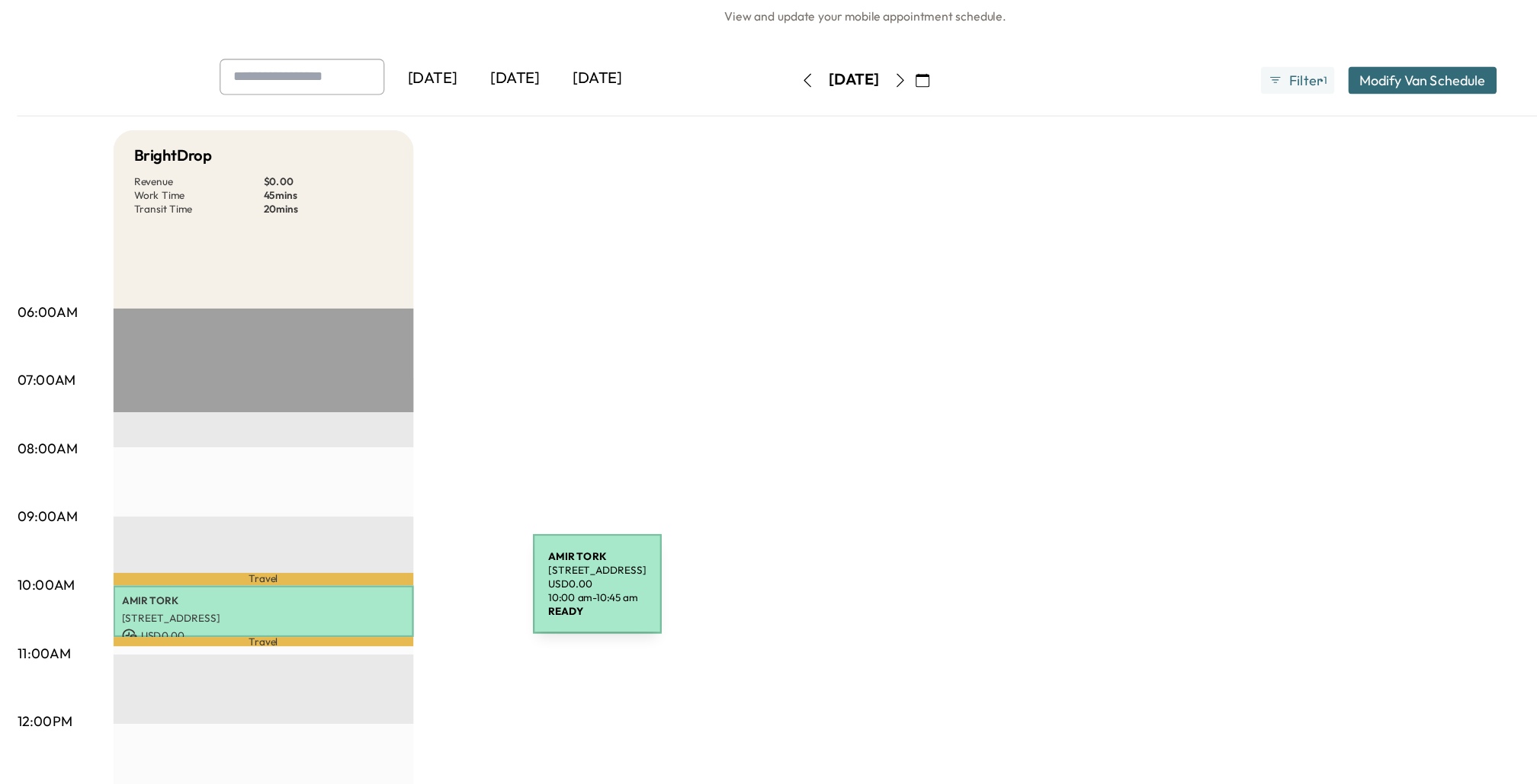
click at [348, 615] on p "[PERSON_NAME]" at bounding box center [234, 618] width 252 height 12
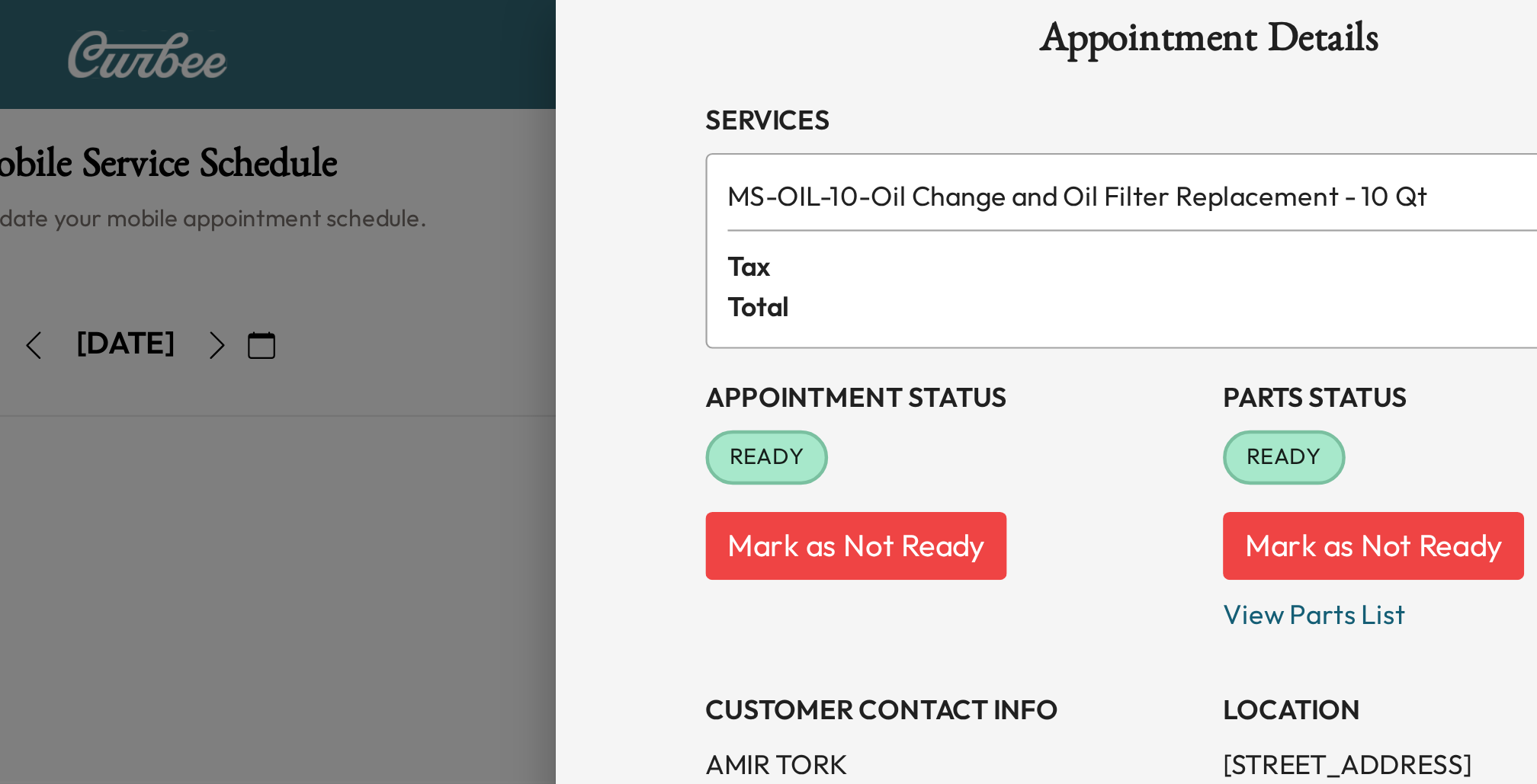
scroll to position [28, 0]
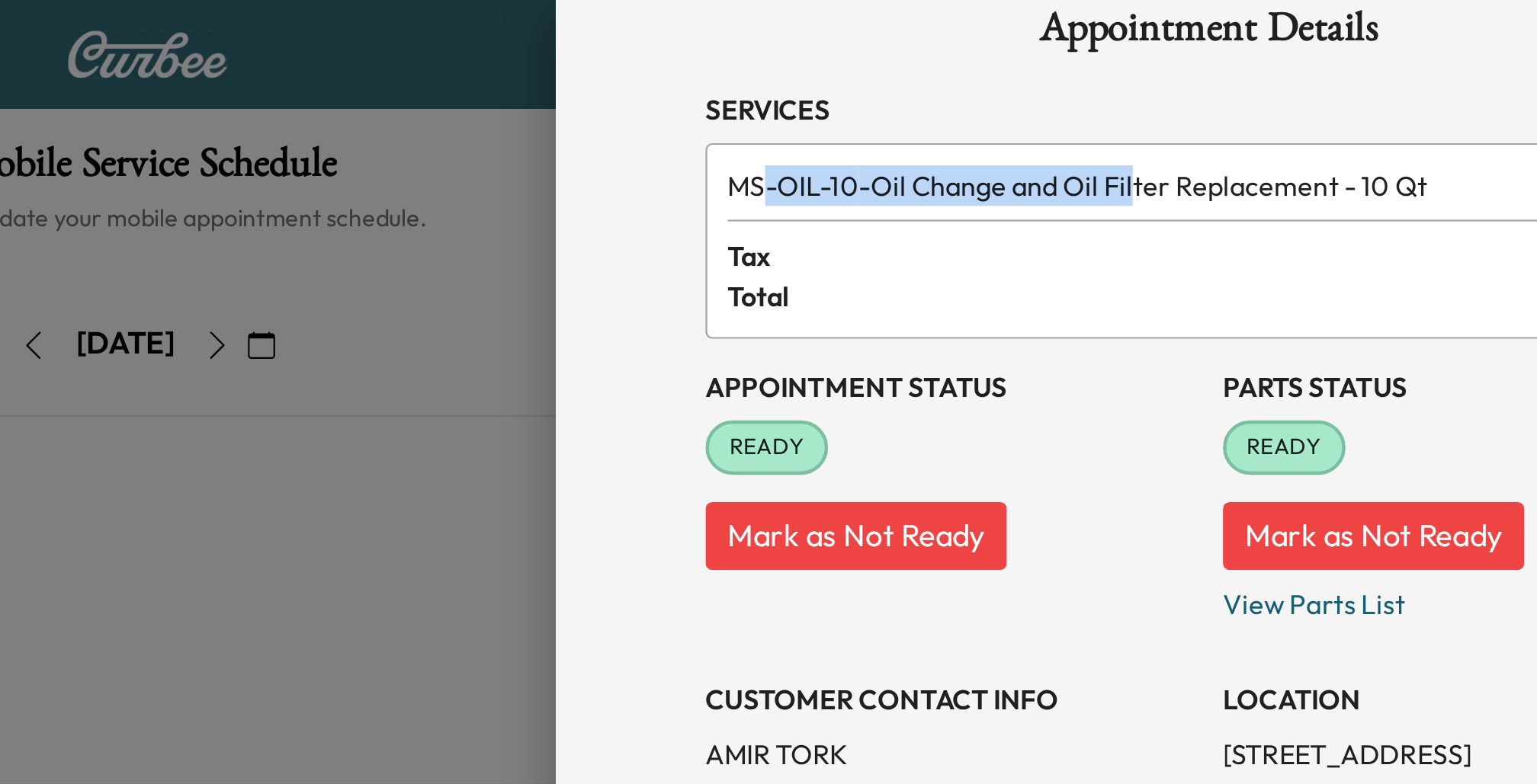
drag, startPoint x: 1046, startPoint y: 86, endPoint x: 1215, endPoint y: 91, distance: 169.1
click at [1215, 91] on span "MS-OIL-10 - Oil Change and Oil Filter Replacement - 10 Qt" at bounding box center [1223, 83] width 389 height 18
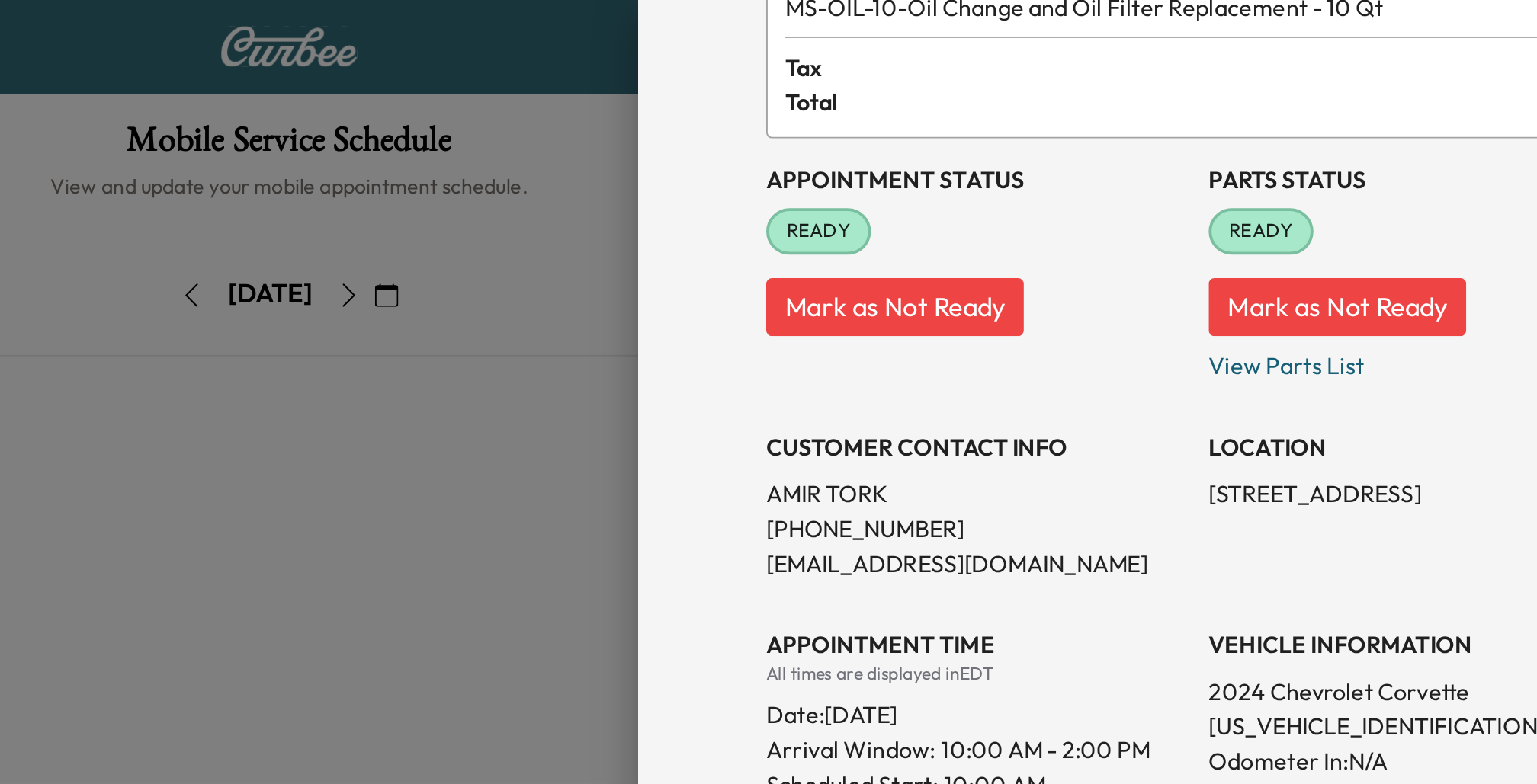
scroll to position [108, 0]
click at [1269, 376] on p "[US_VEHICLE_IDENTIFICATION_NUMBER]" at bounding box center [1361, 379] width 220 height 18
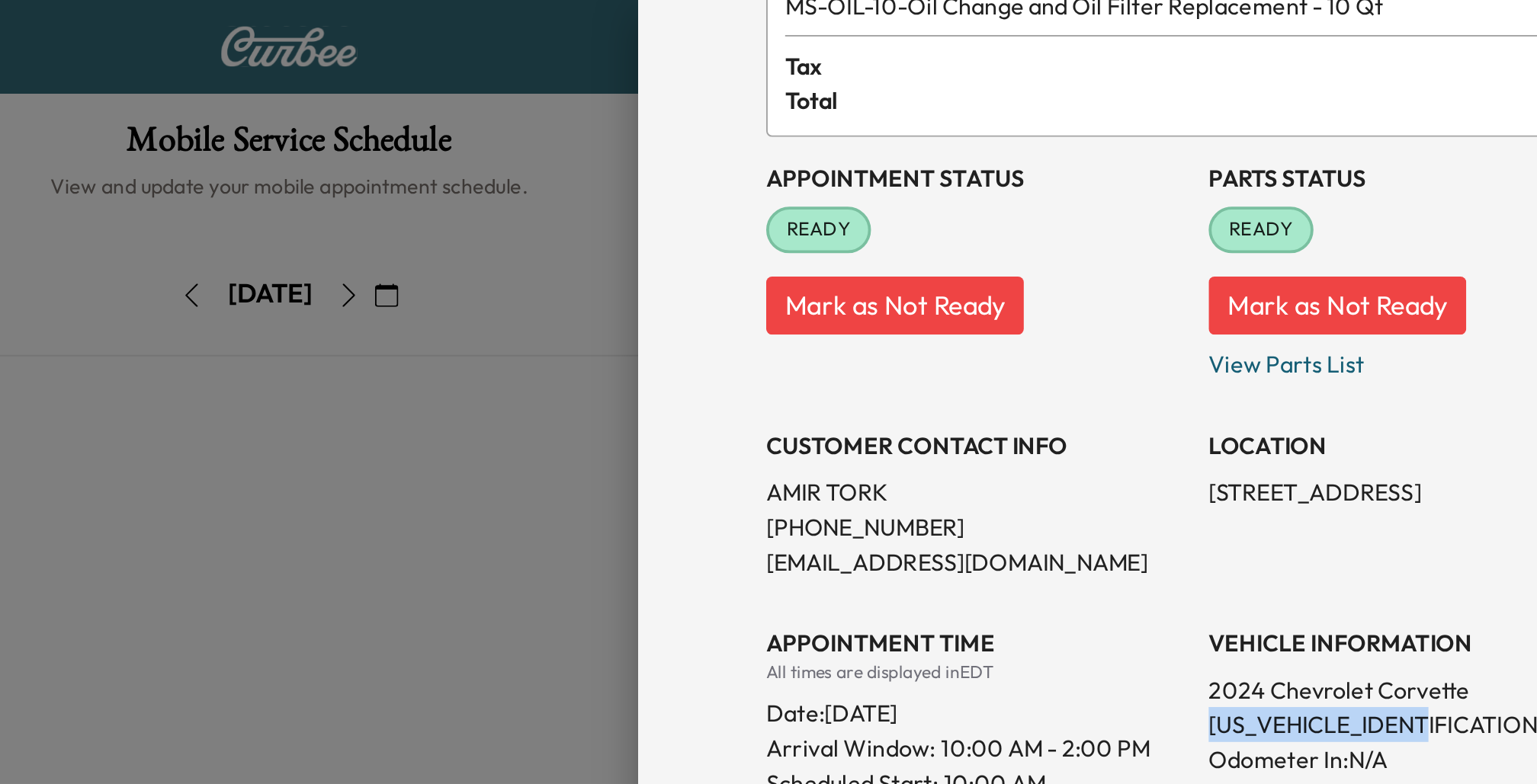
click at [1269, 376] on p "[US_VEHICLE_IDENTIFICATION_NUMBER]" at bounding box center [1361, 379] width 220 height 18
click at [1234, 323] on div "APPOINTMENT TIME All times are displayed in EDT Date: [DATE] Arrival Window: 10…" at bounding box center [1129, 386] width 220 height 141
click at [1281, 189] on p "View Parts List" at bounding box center [1361, 187] width 220 height 25
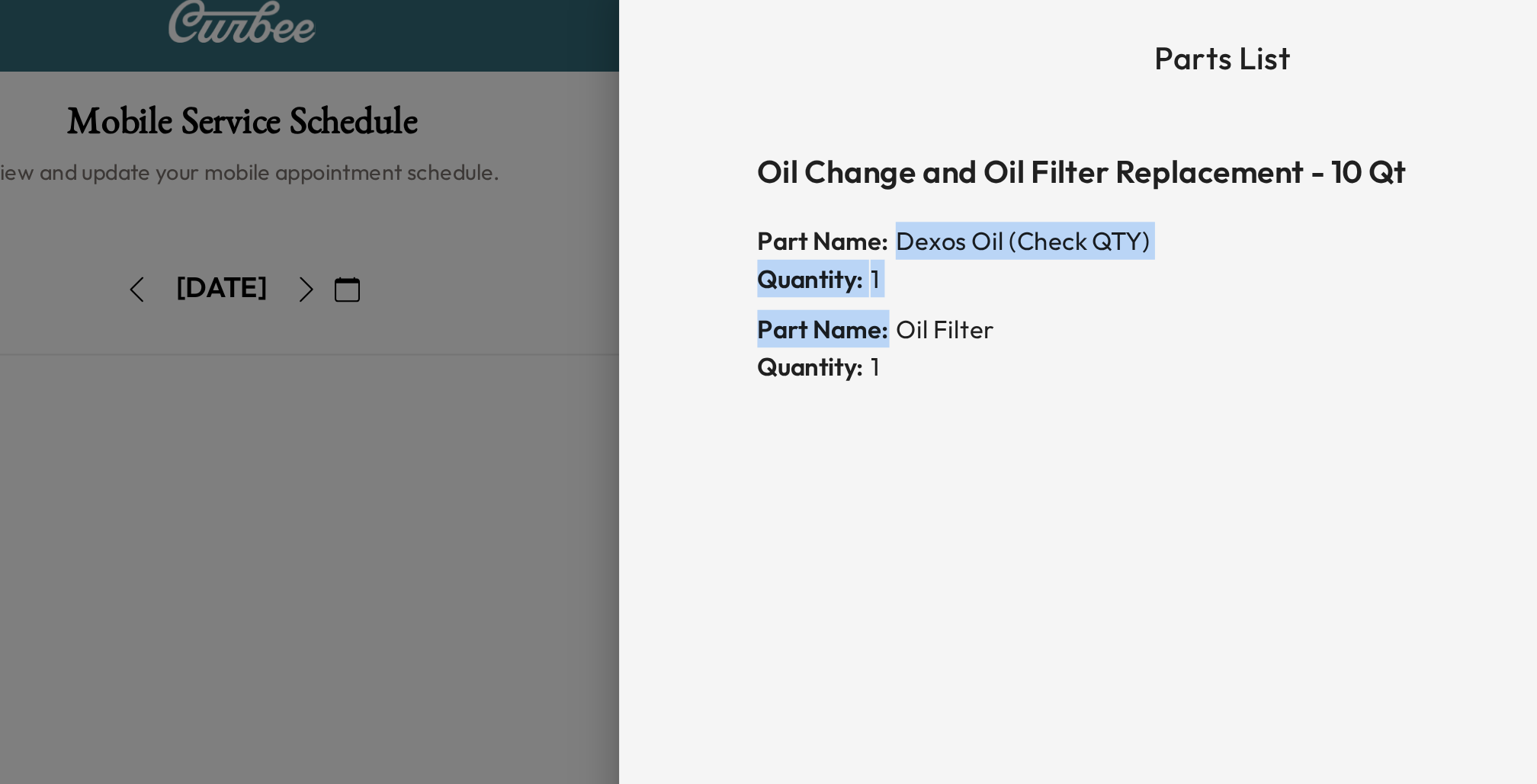
drag, startPoint x: 1086, startPoint y: 131, endPoint x: 1286, endPoint y: 167, distance: 203.2
click at [1286, 167] on div "Oil Change and Oil Filter Replacement - 10 Qt Part Name: Dexos Oil (Check QTY) …" at bounding box center [1245, 146] width 452 height 122
click at [1119, 163] on div "Part Name: Dexos Oil (Check QTY) Quantity: 1" at bounding box center [1245, 143] width 452 height 43
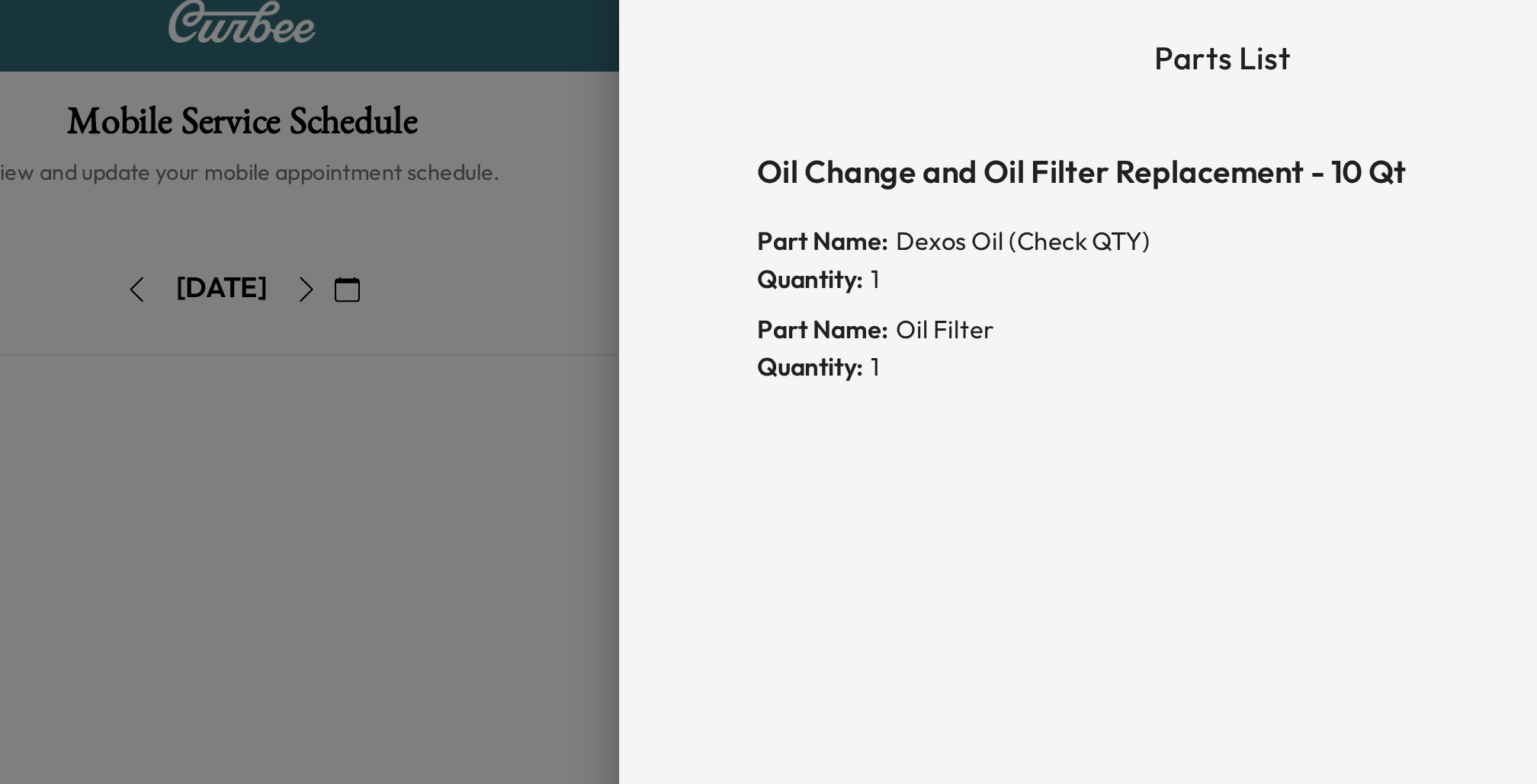
click at [834, 226] on div at bounding box center [768, 392] width 1537 height 784
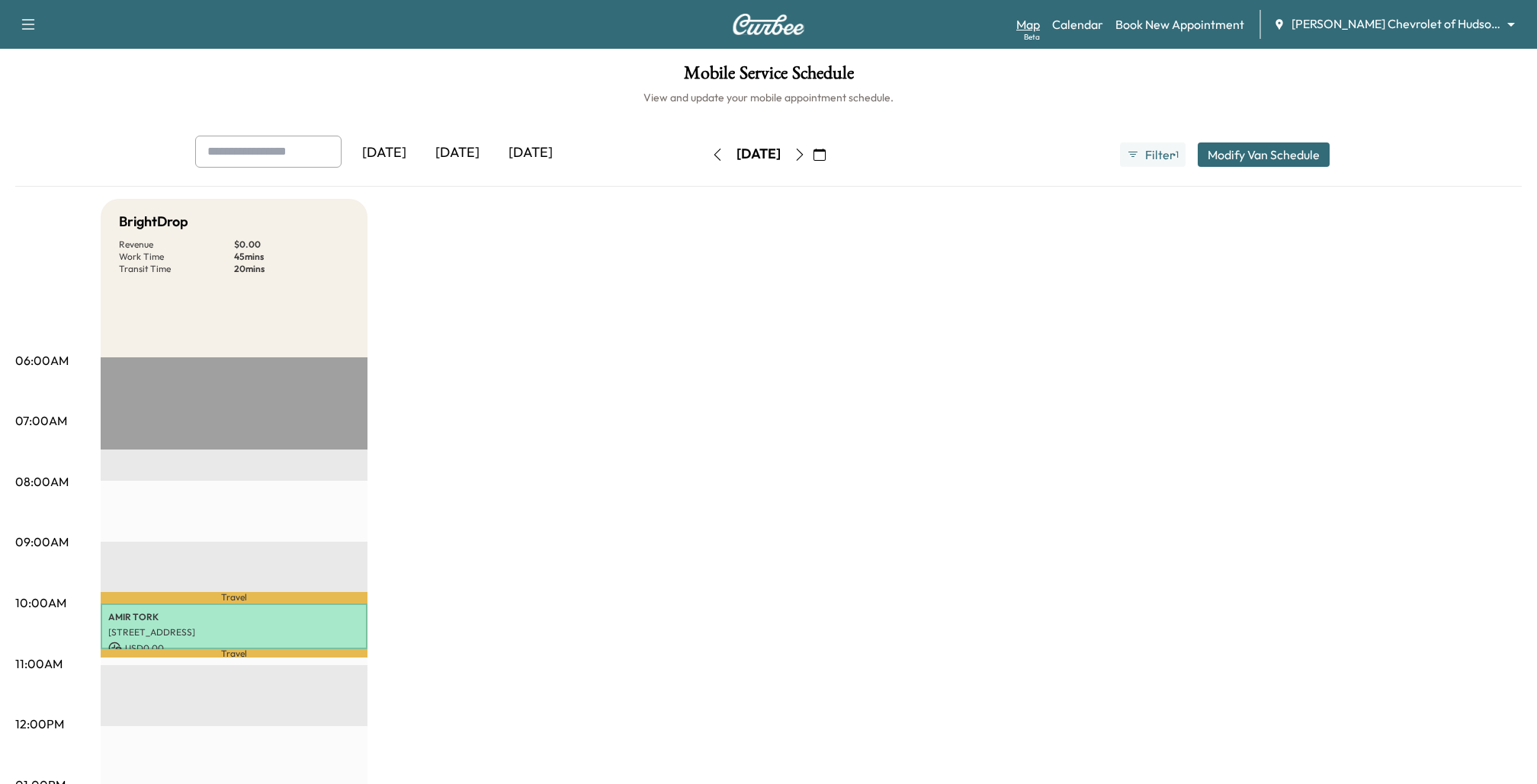
click at [1040, 29] on link "Map Beta" at bounding box center [1028, 24] width 24 height 18
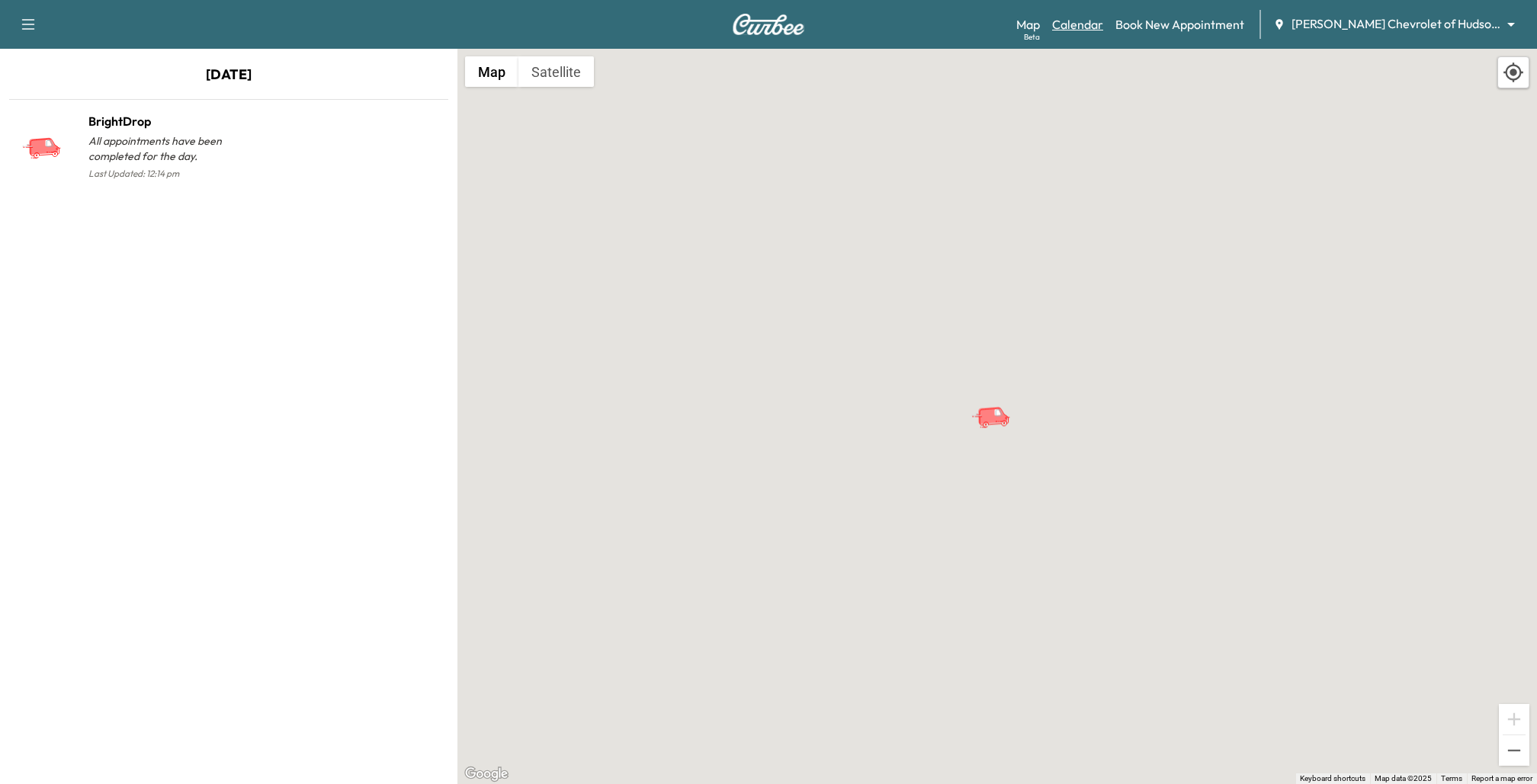
click at [1091, 25] on link "Calendar" at bounding box center [1078, 24] width 51 height 18
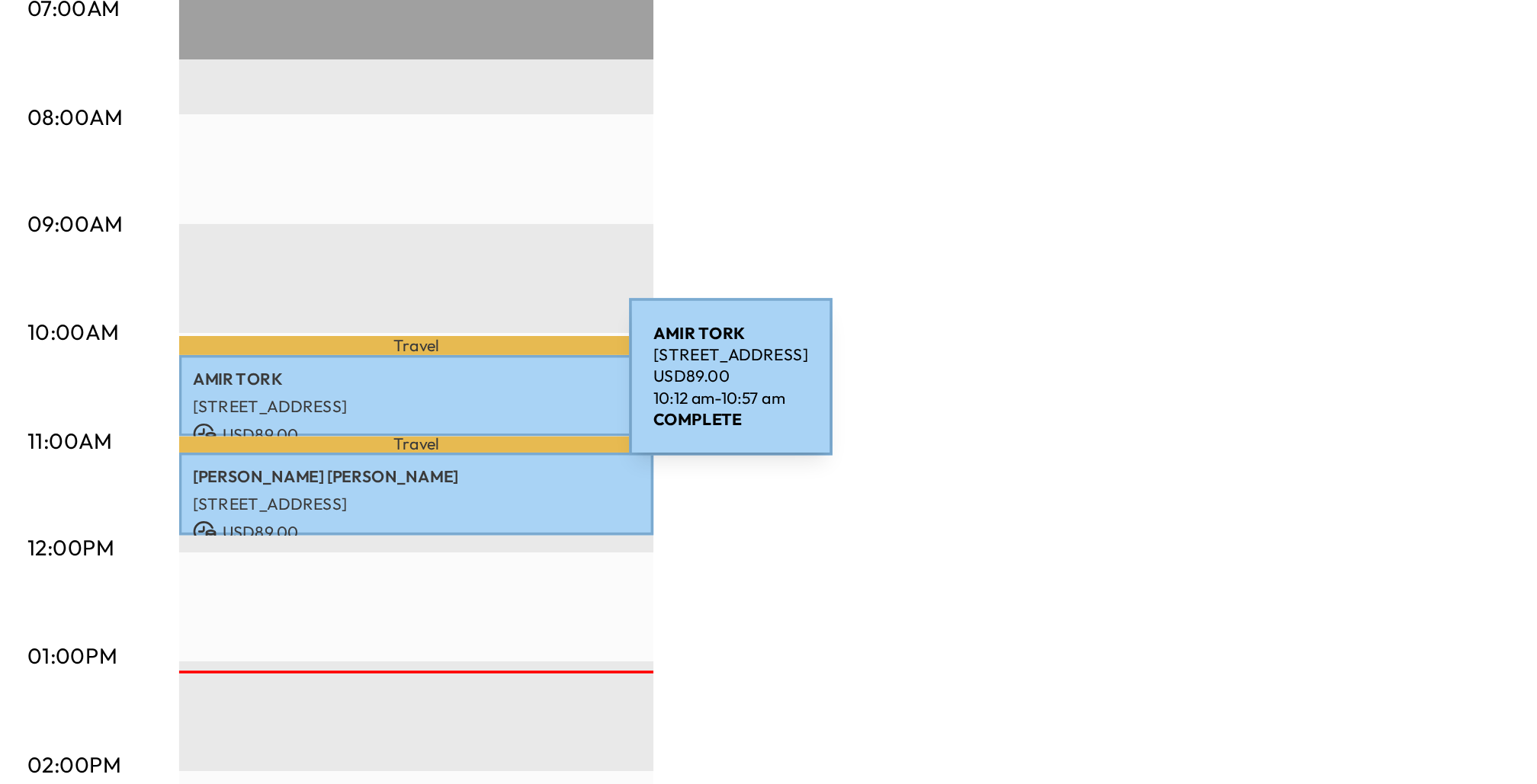
scroll to position [167, 0]
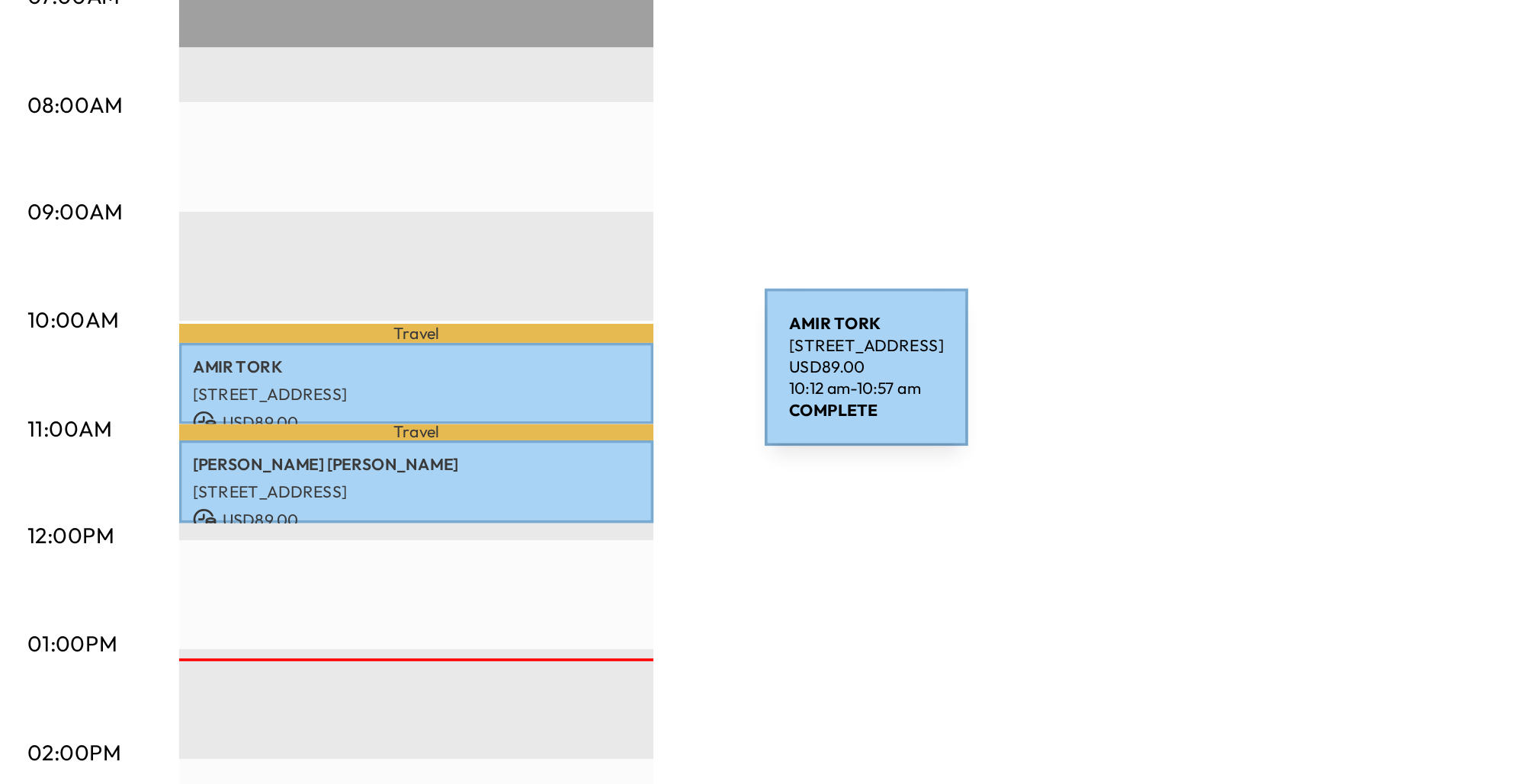
click at [316, 472] on p "[STREET_ADDRESS]" at bounding box center [234, 478] width 252 height 12
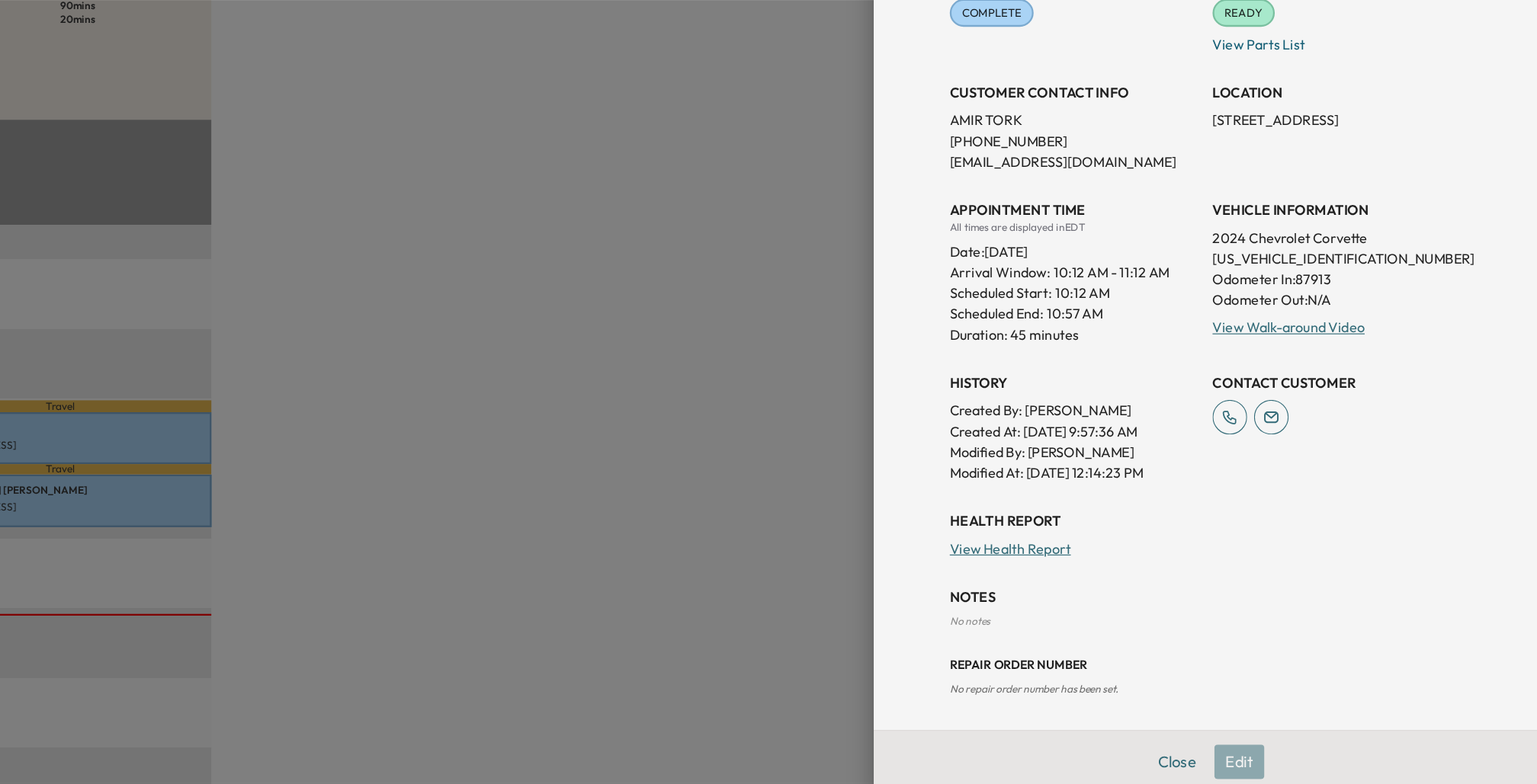
click at [1269, 750] on div "Close Edit" at bounding box center [1244, 756] width 585 height 55
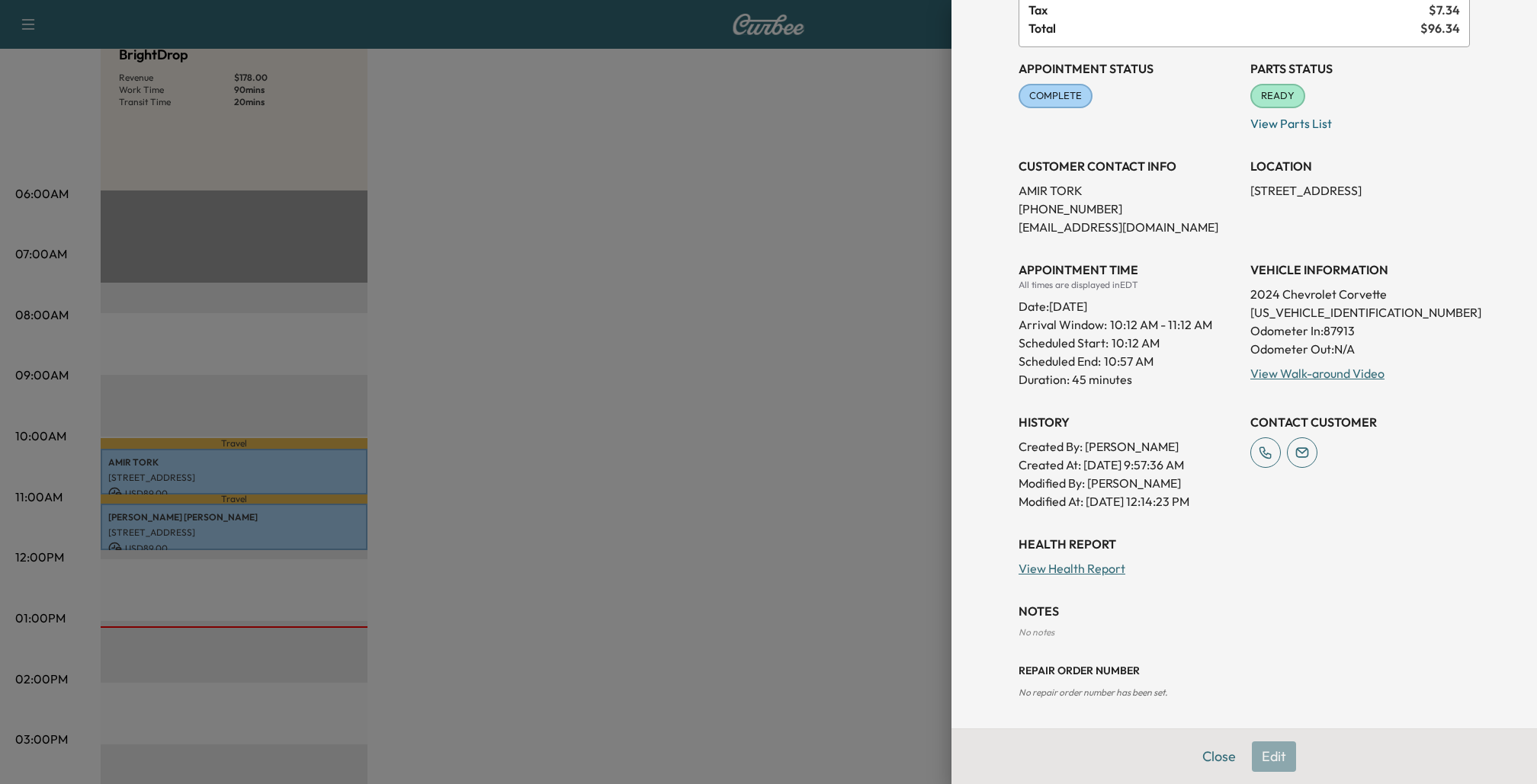
click at [582, 389] on div at bounding box center [768, 392] width 1537 height 784
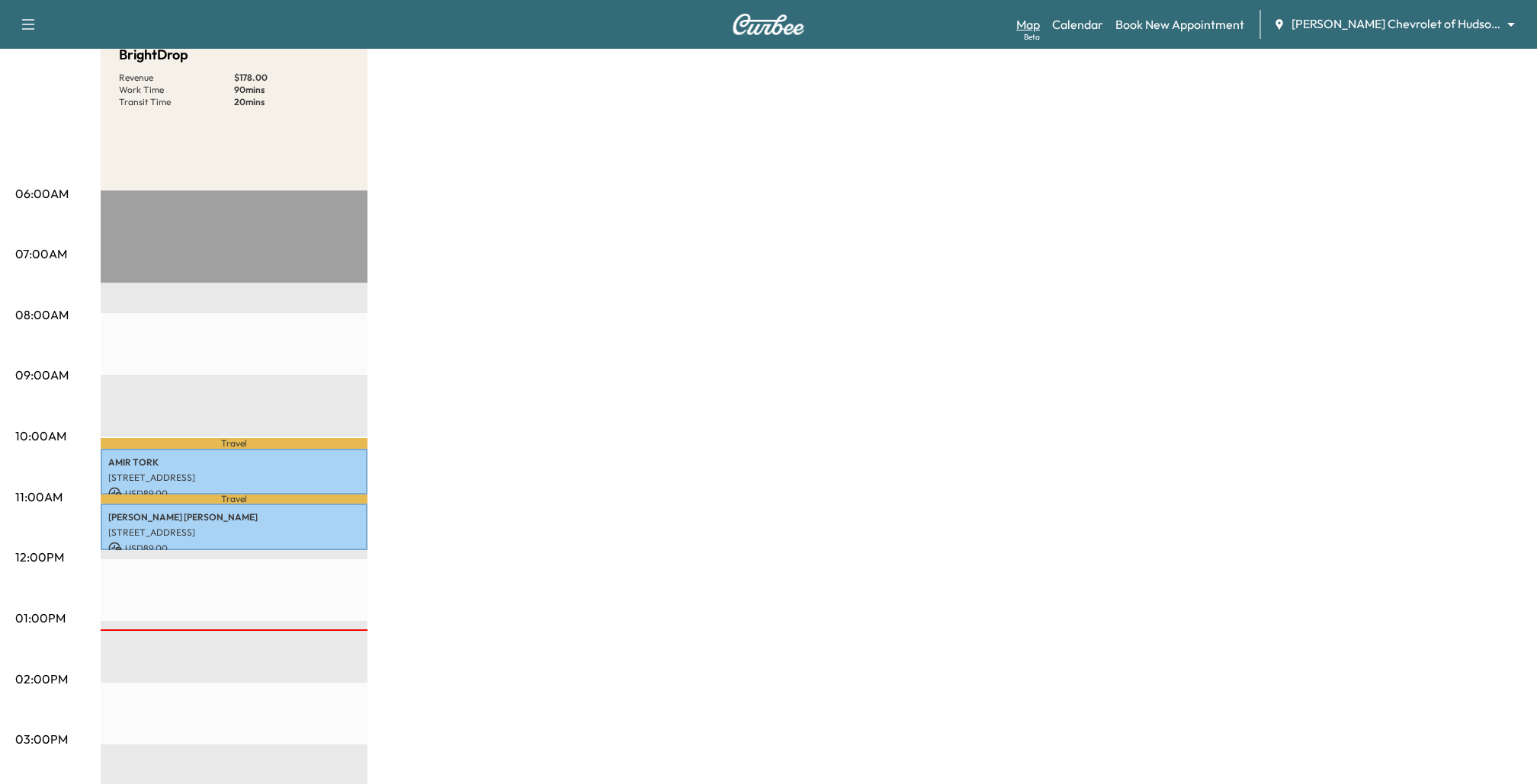
click at [1040, 22] on link "Map Beta" at bounding box center [1028, 24] width 24 height 18
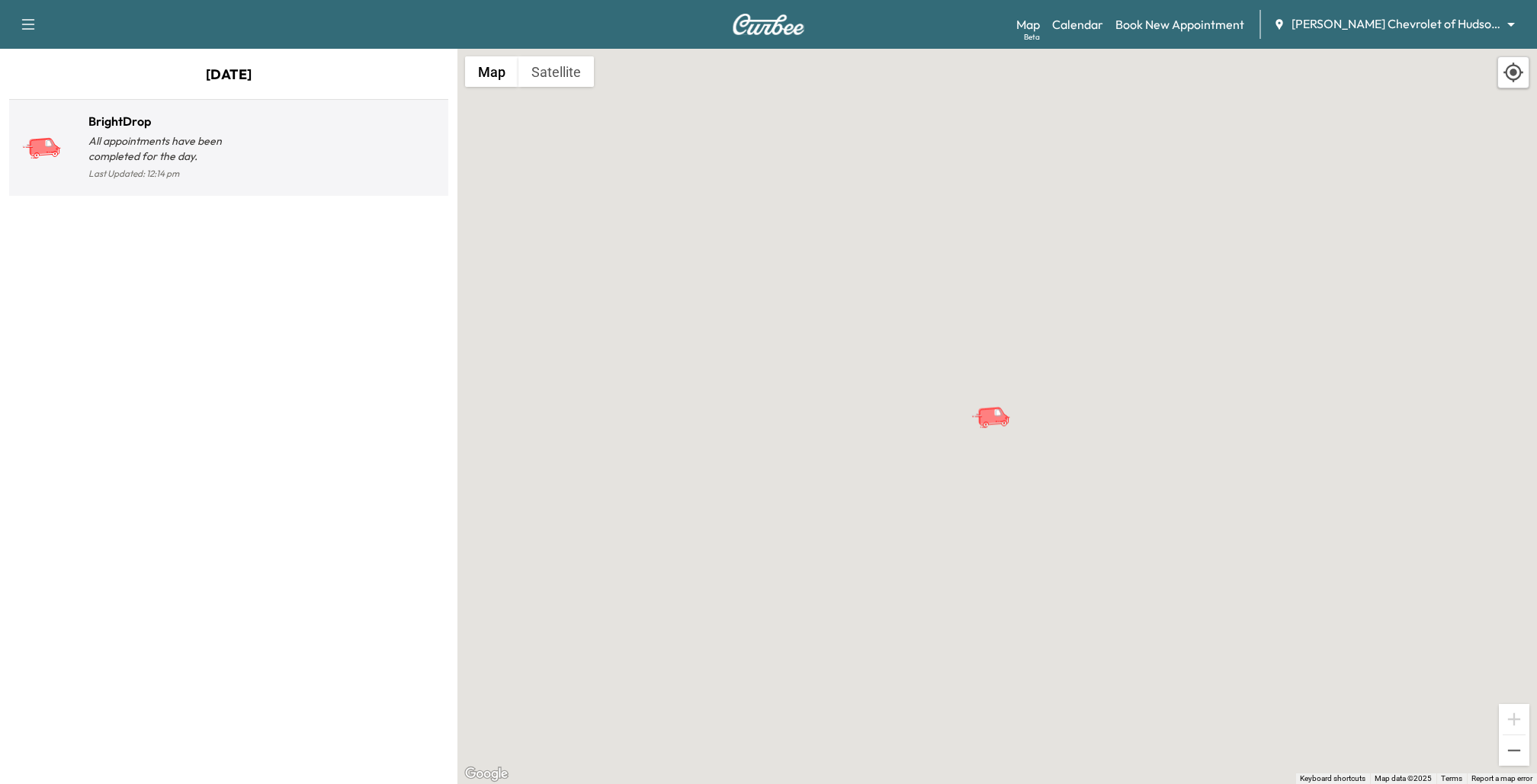
click at [276, 175] on div at bounding box center [336, 154] width 214 height 59
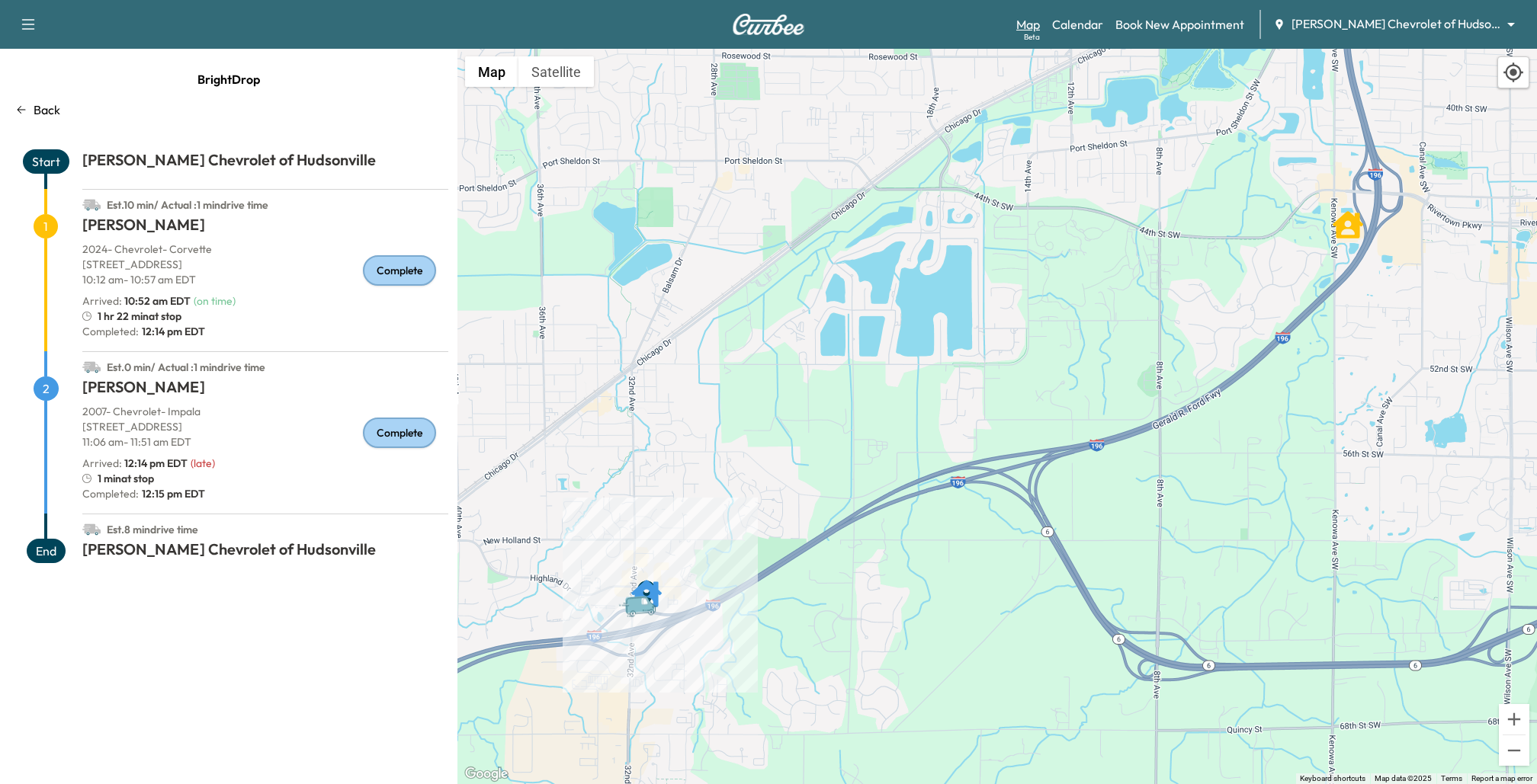
click at [1040, 34] on div "Beta" at bounding box center [1032, 38] width 16 height 12
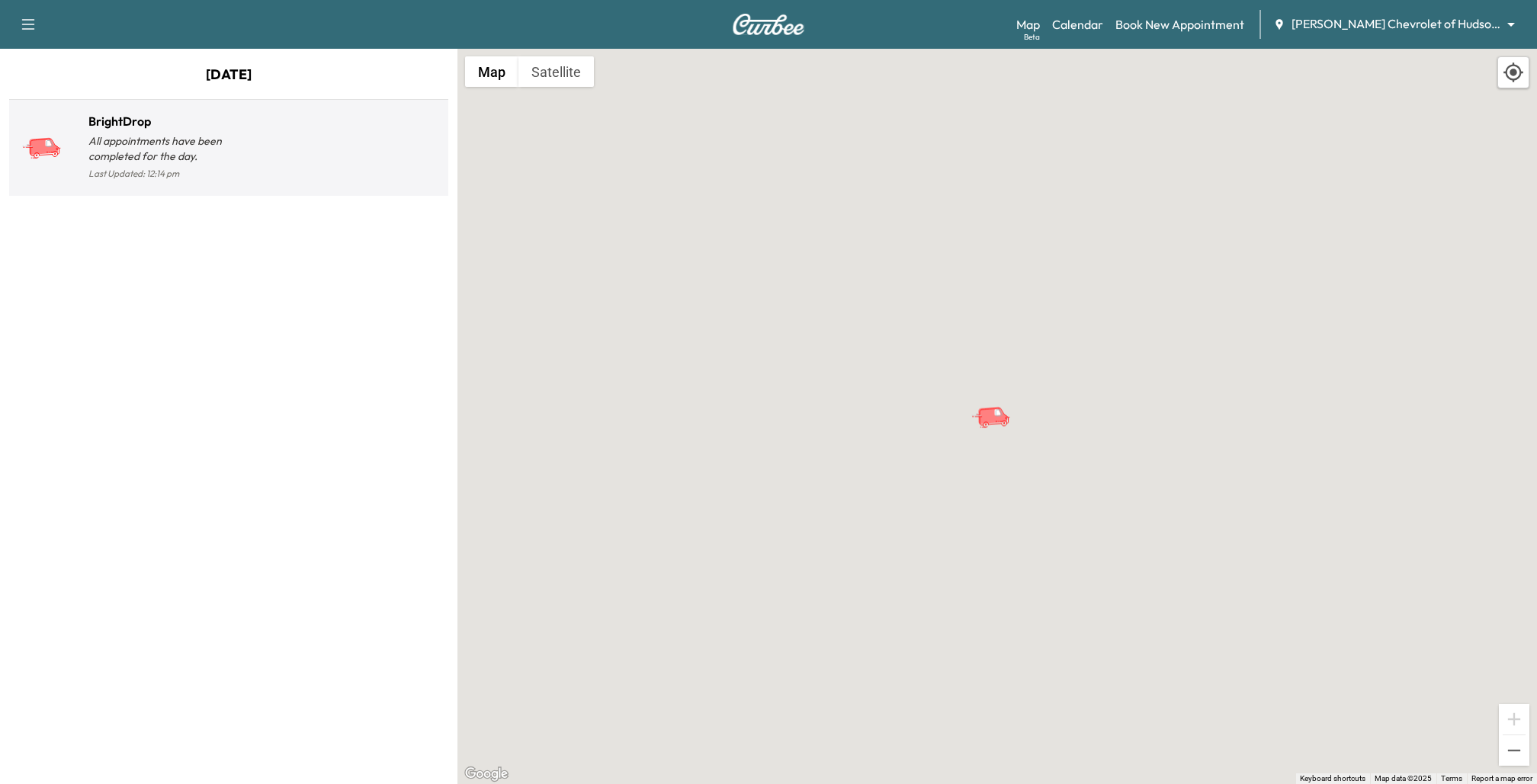
click at [161, 159] on p "All appointments have been completed for the day." at bounding box center [158, 148] width 141 height 31
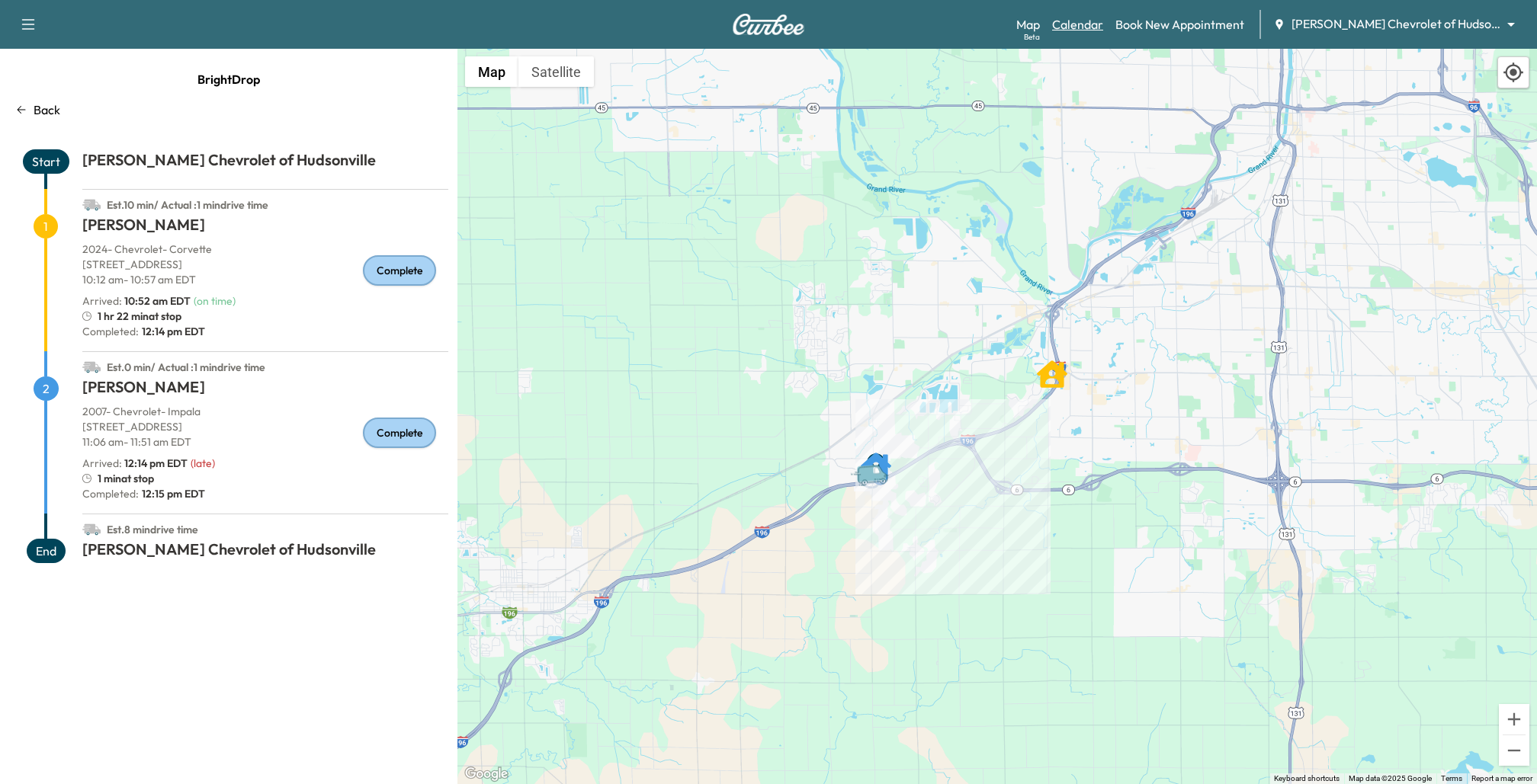
click at [1091, 27] on link "Calendar" at bounding box center [1078, 24] width 51 height 18
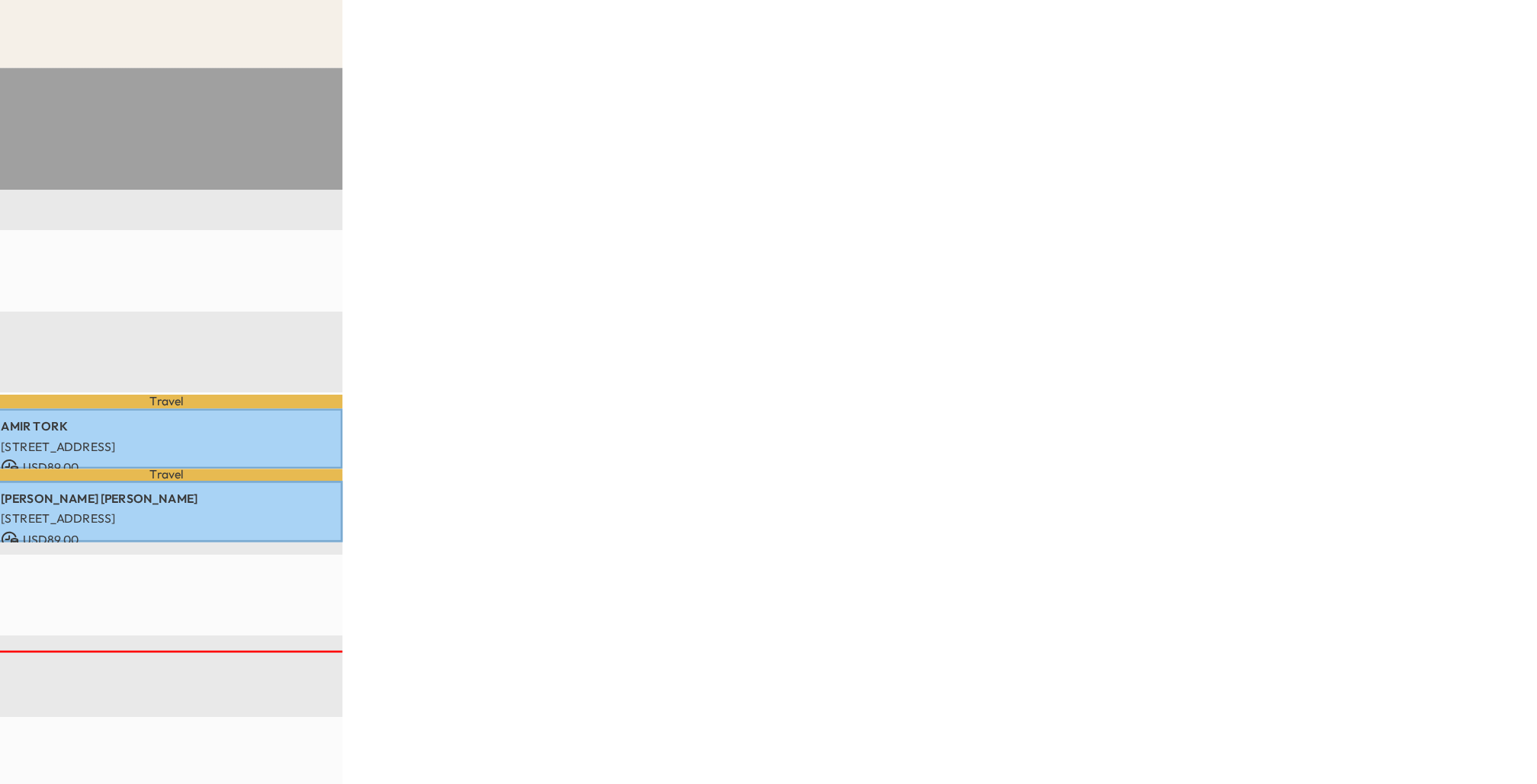
scroll to position [184, 0]
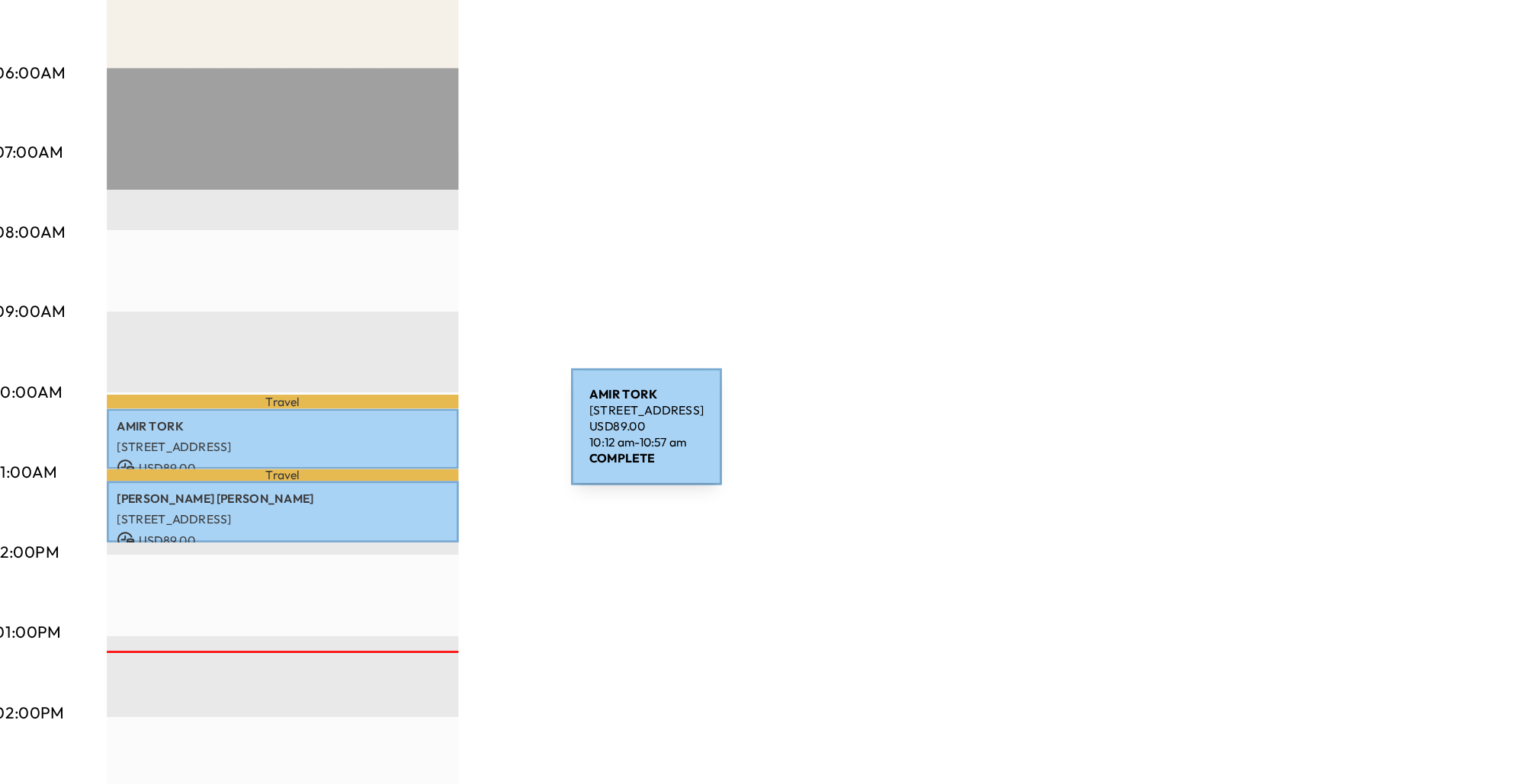
click at [339, 454] on p "[STREET_ADDRESS]" at bounding box center [234, 460] width 252 height 12
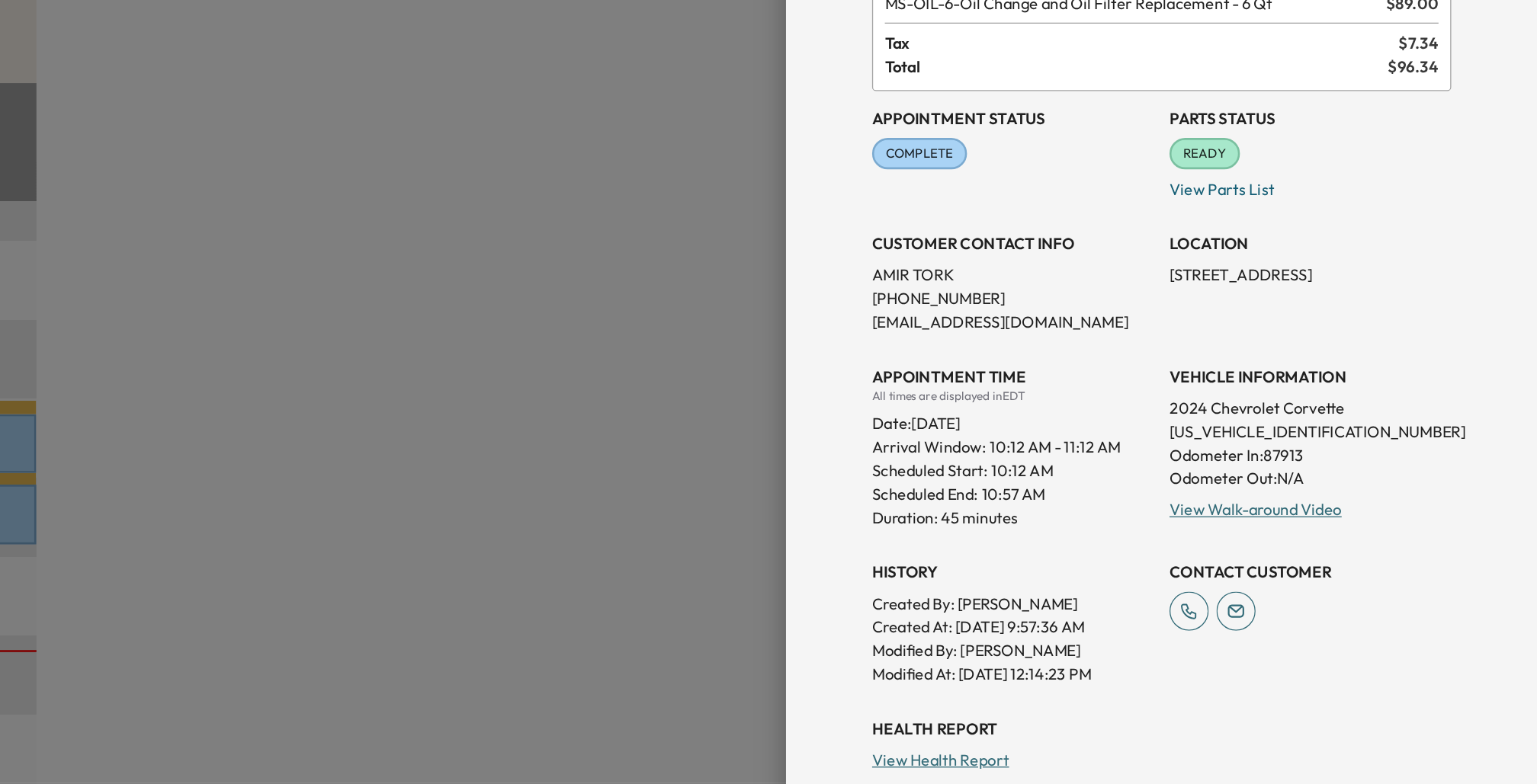
scroll to position [28, 0]
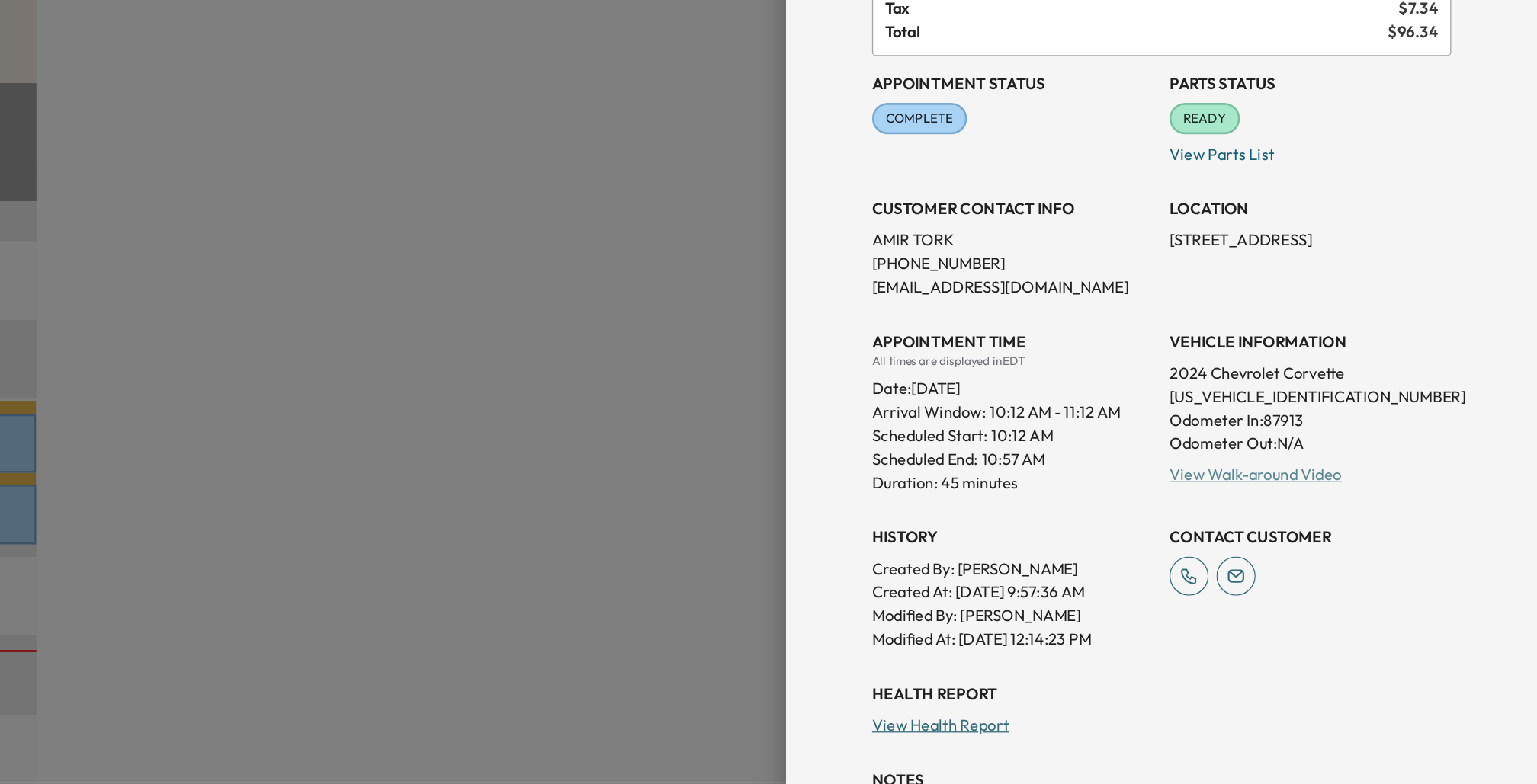
click at [1368, 479] on link "View Walk-around Video" at bounding box center [1318, 477] width 135 height 15
click at [857, 440] on div at bounding box center [768, 392] width 1537 height 784
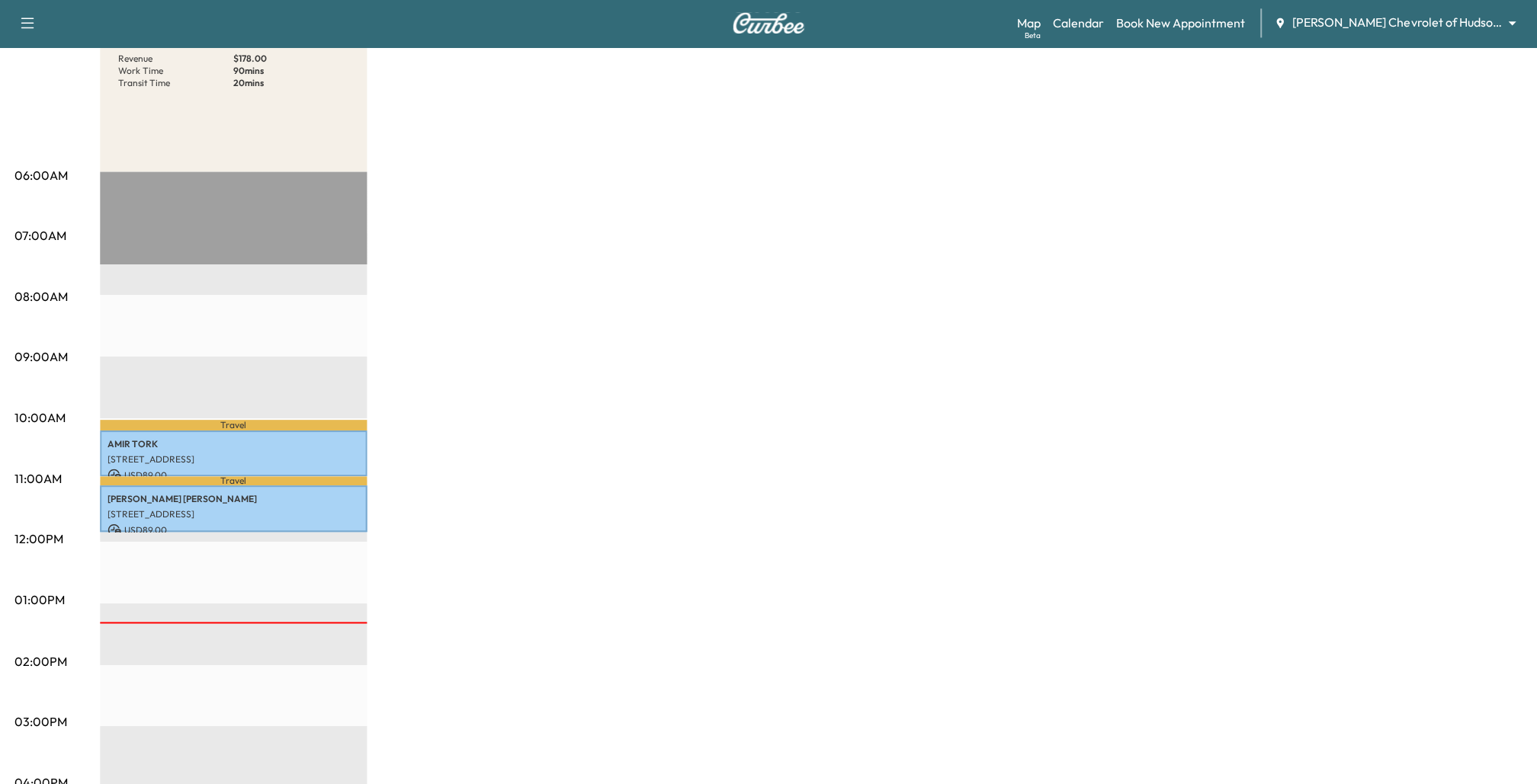
scroll to position [184, 0]
click at [608, 489] on div "BrightDrop Revenue $ 178.00 Work Time 90 mins Transit Time 20 mins Travel [PERS…" at bounding box center [811, 586] width 1421 height 1143
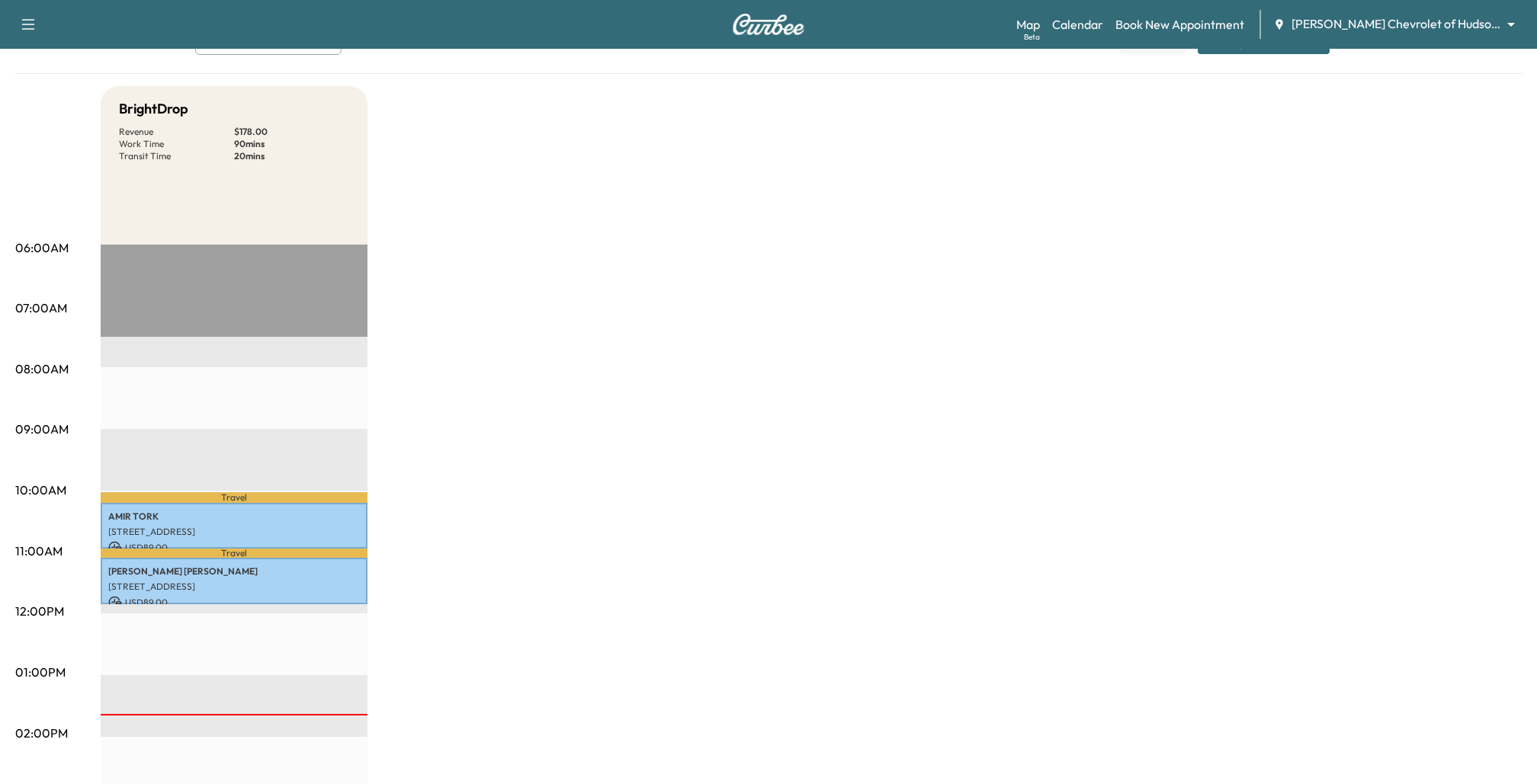
scroll to position [0, 0]
